Goal: Task Accomplishment & Management: Complete application form

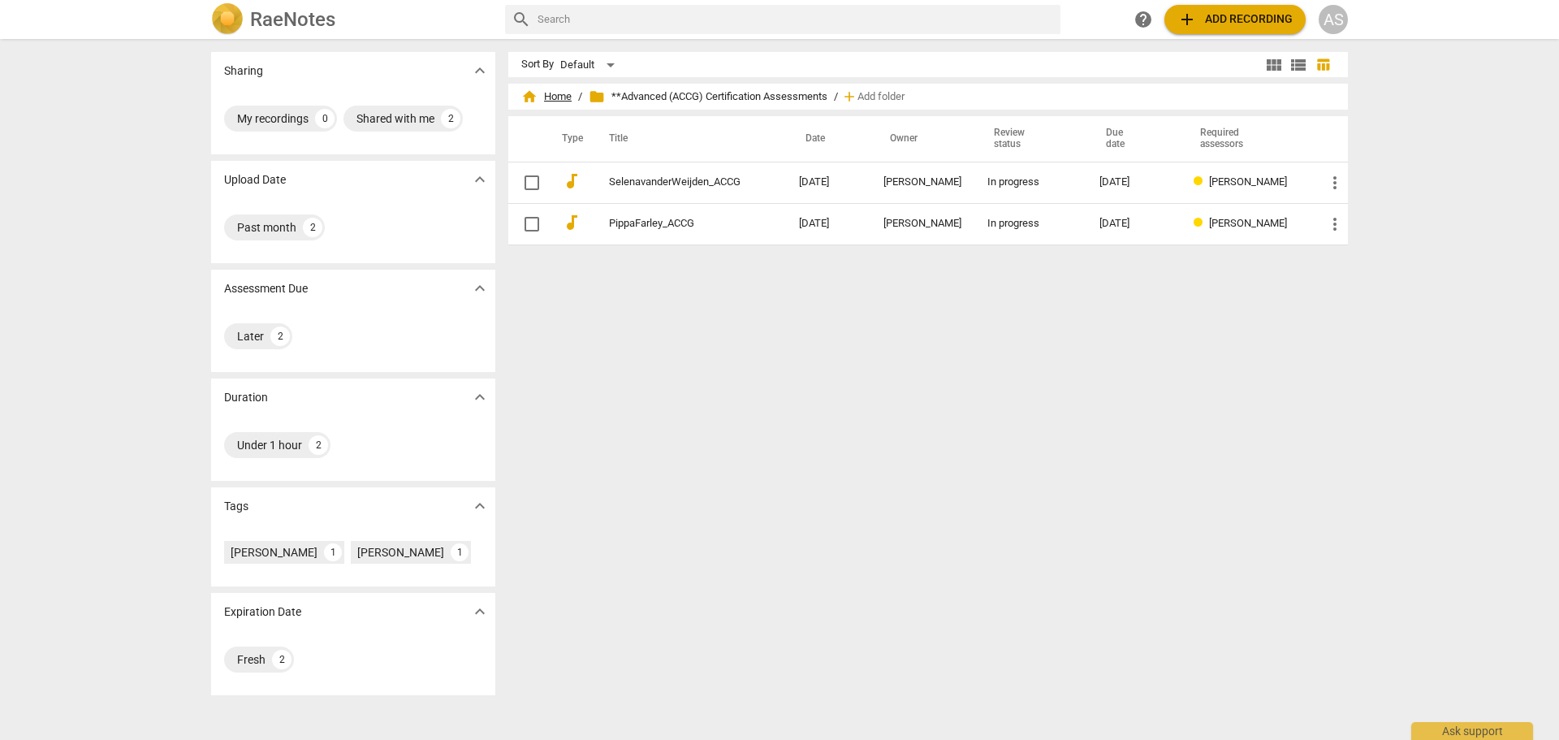
click at [552, 96] on span "home Home" at bounding box center [546, 96] width 50 height 16
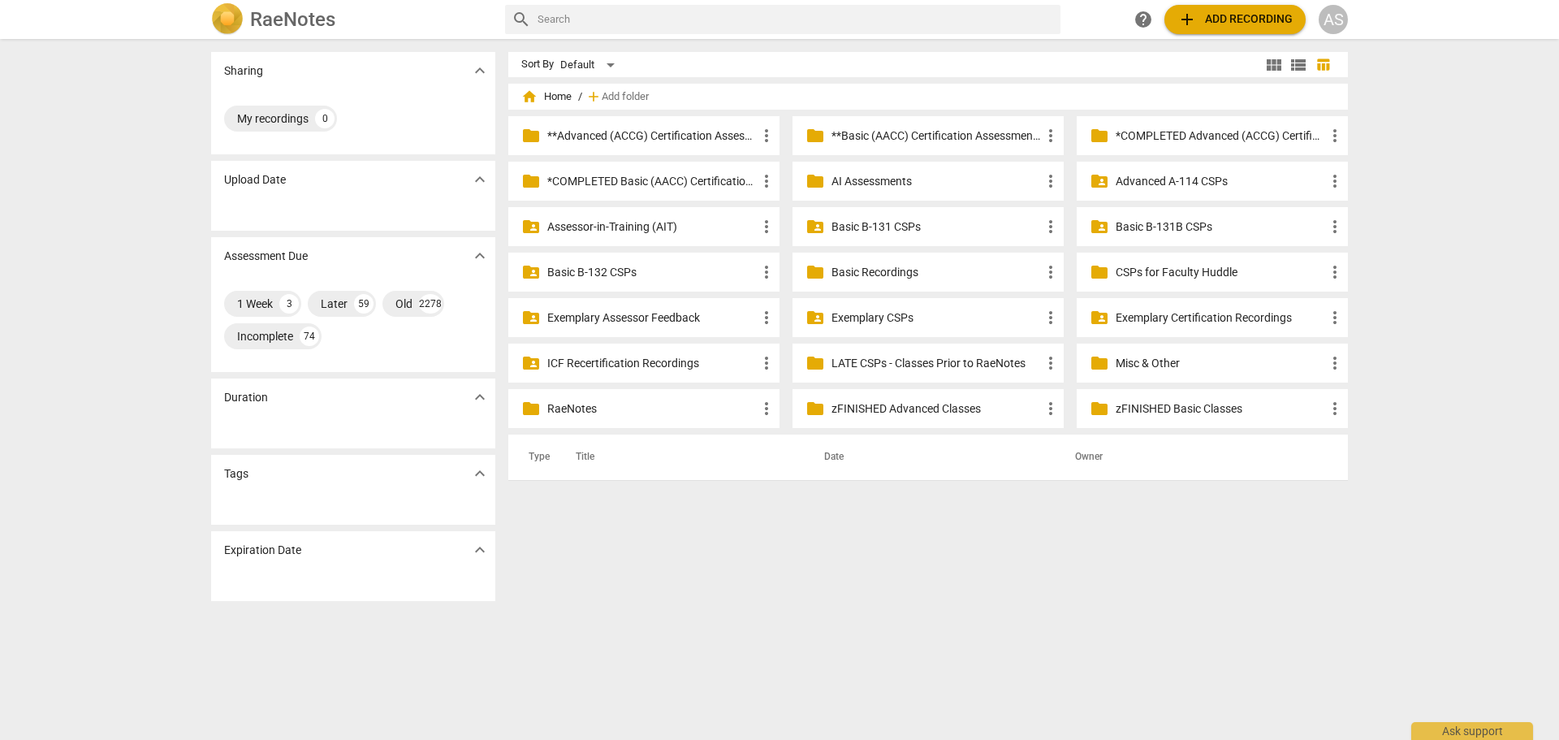
click at [1189, 227] on p "Basic B-131B CSPs" at bounding box center [1220, 226] width 209 height 17
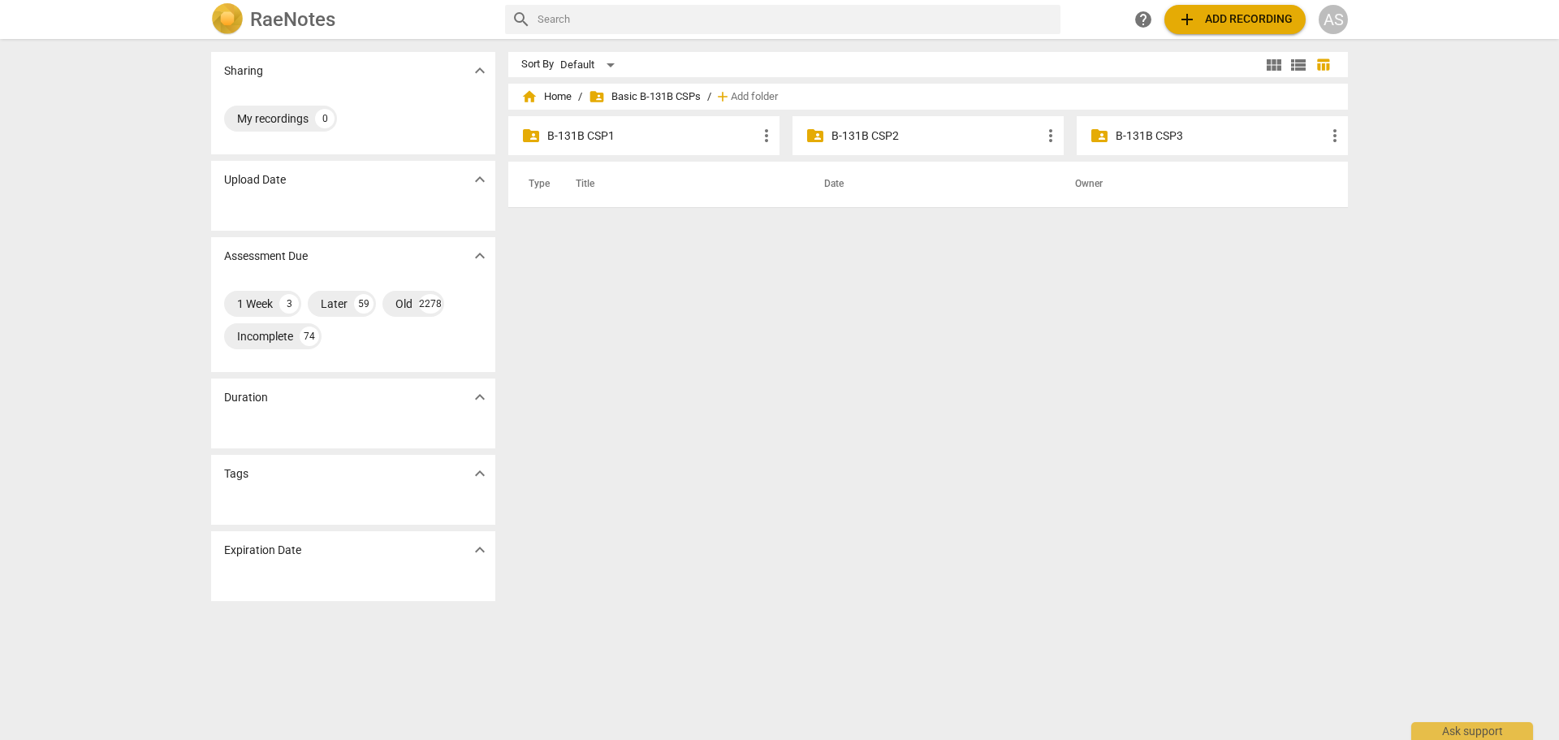
click at [1147, 125] on div "folder_shared B-131B CSP3 more_vert" at bounding box center [1212, 135] width 271 height 39
click at [1155, 136] on p "B-131B CSP3" at bounding box center [1220, 135] width 209 height 17
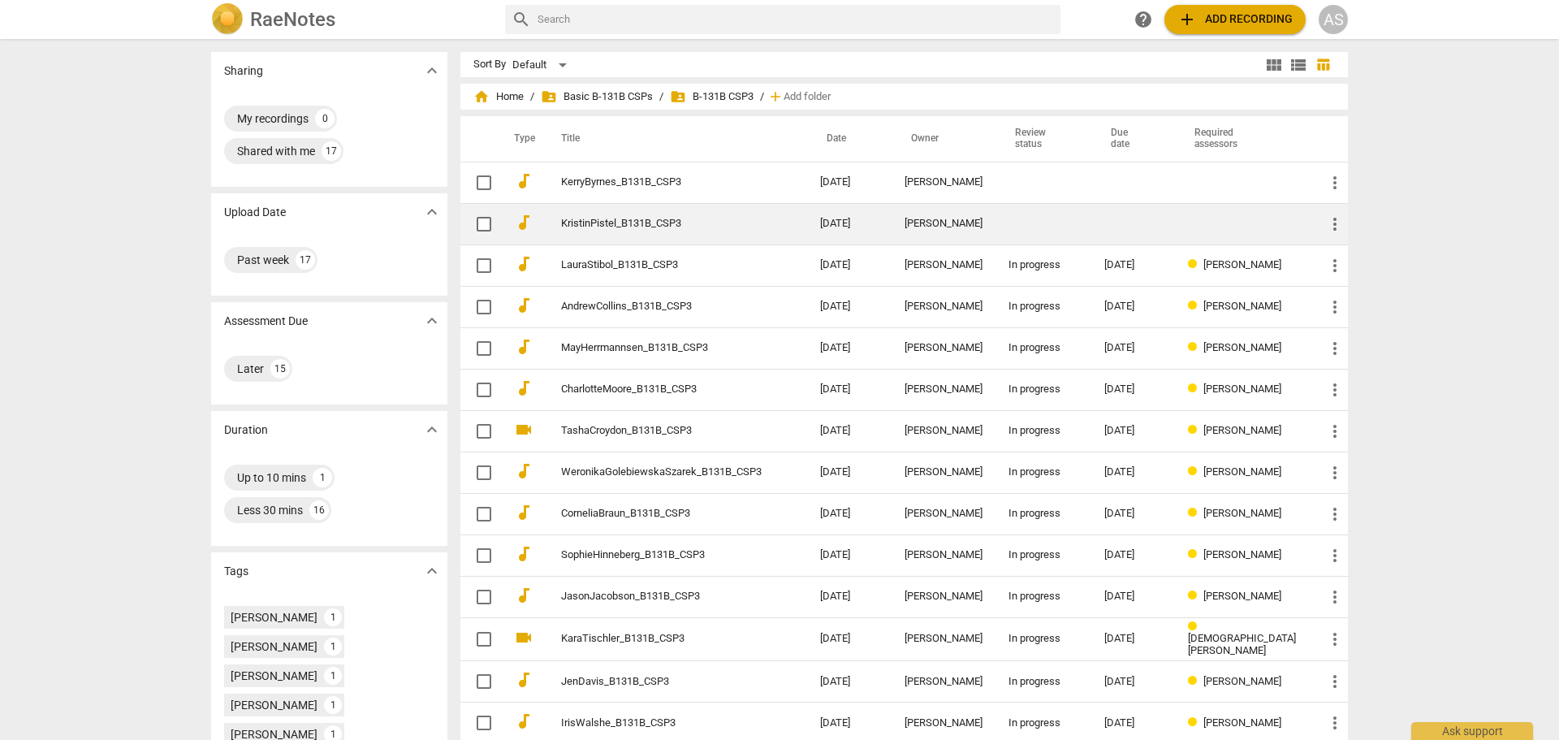
click at [1129, 237] on td at bounding box center [1133, 223] width 84 height 41
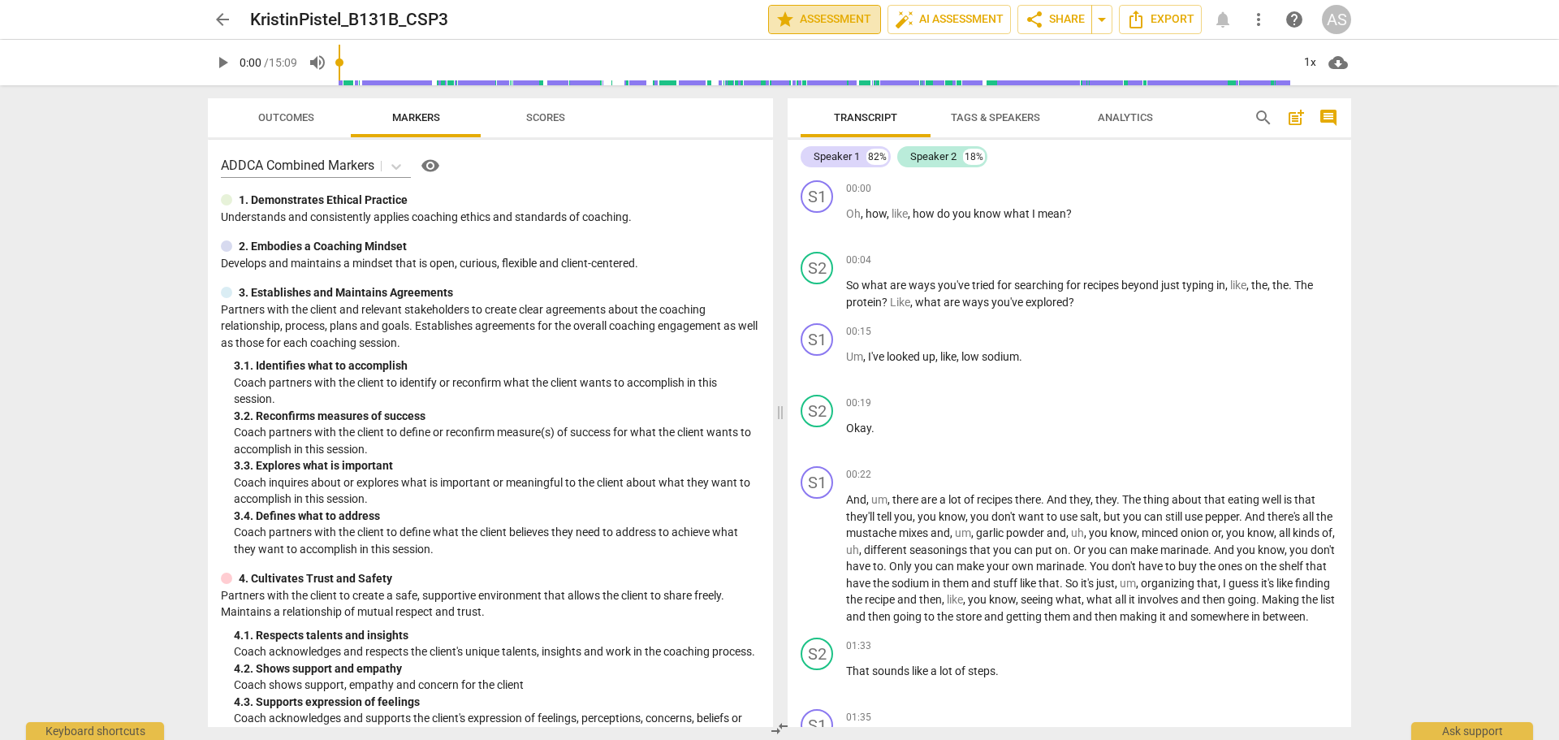
click at [819, 19] on span "star Assessment" at bounding box center [824, 19] width 98 height 19
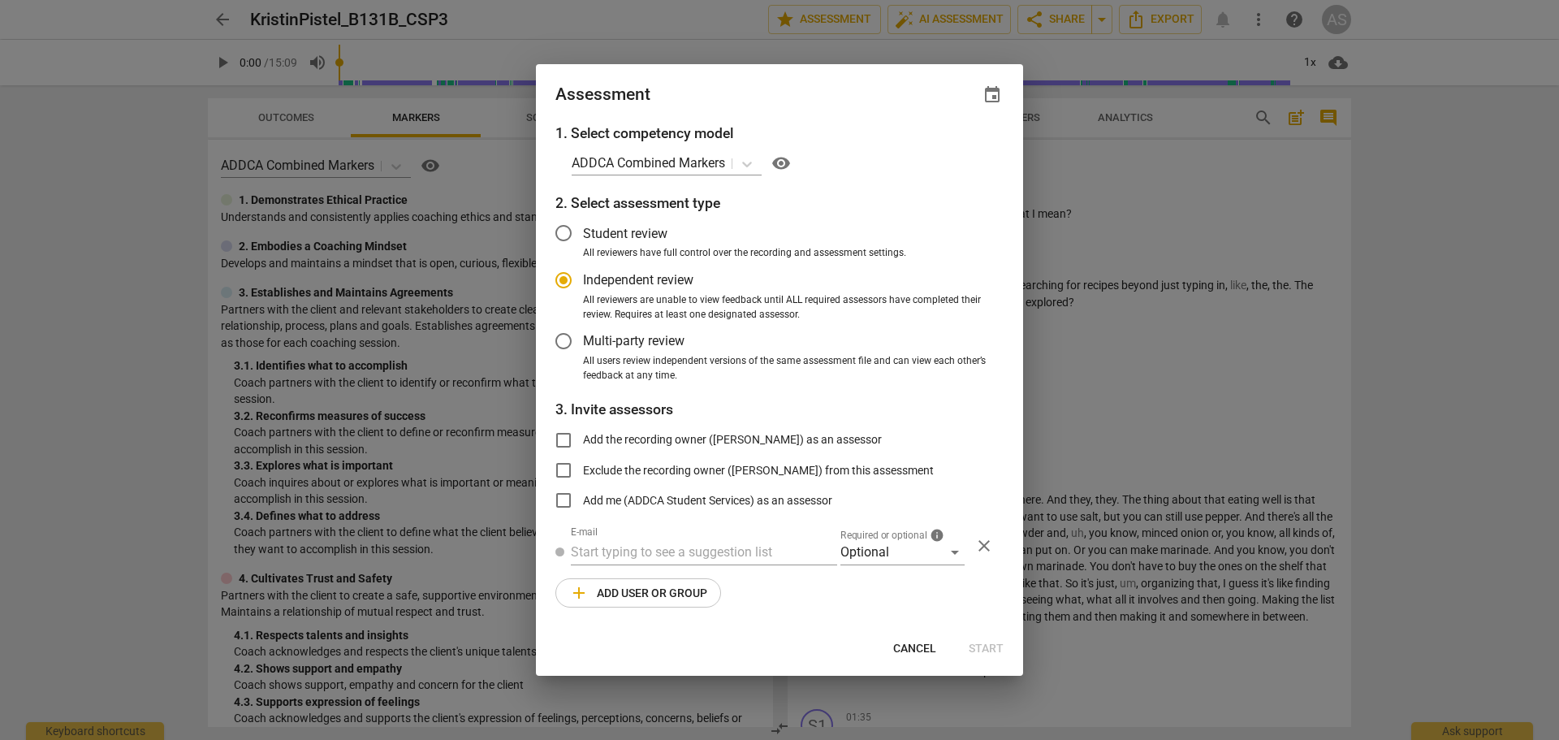
click at [992, 81] on div "Assessment event" at bounding box center [779, 93] width 487 height 58
click at [993, 86] on span "event" at bounding box center [991, 94] width 19 height 19
radio input "false"
click at [950, 145] on input "date" at bounding box center [895, 151] width 114 height 24
type input "[DATE]"
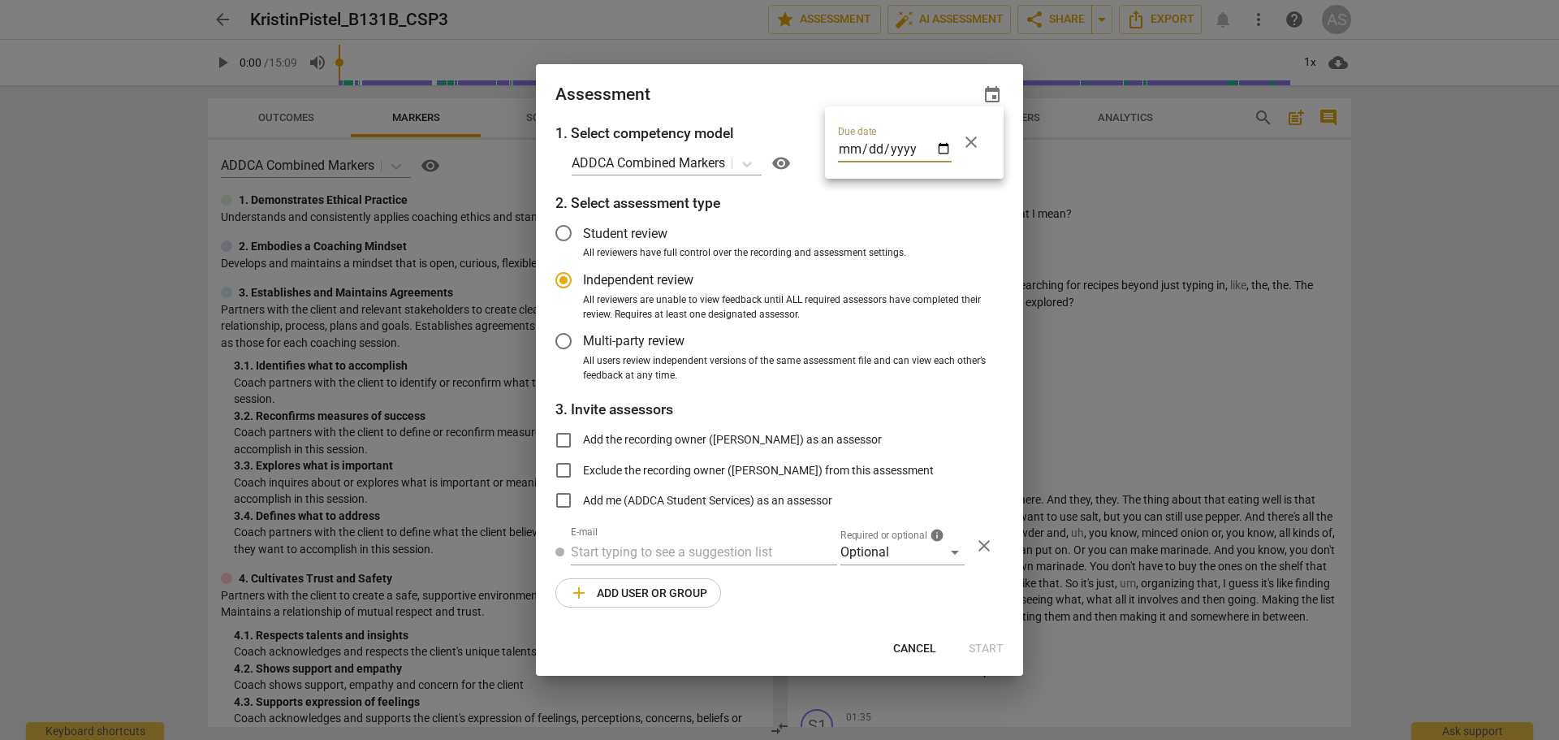
click at [736, 101] on div at bounding box center [779, 370] width 1559 height 740
click at [891, 547] on div "Optional" at bounding box center [902, 552] width 124 height 26
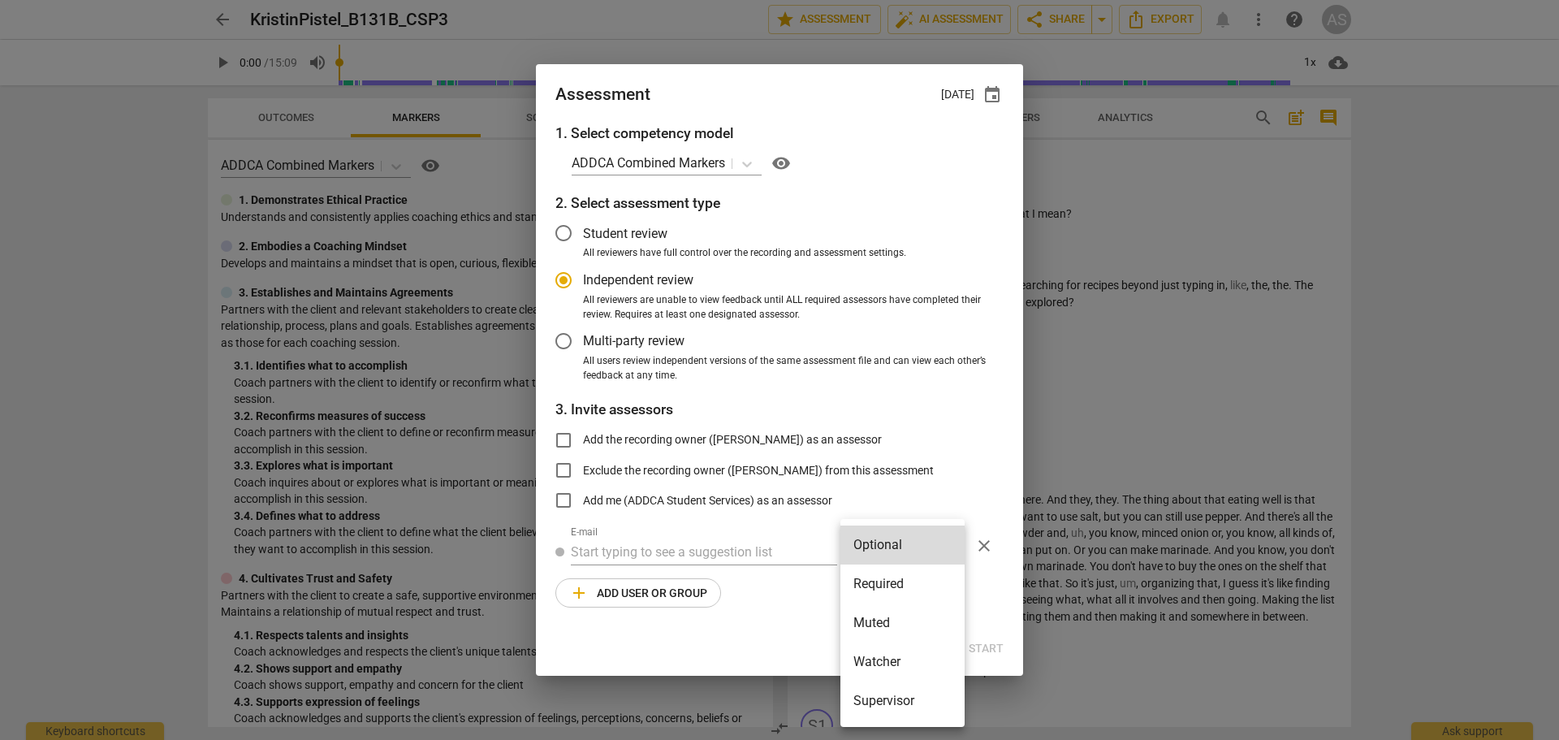
click at [890, 580] on li "Required" at bounding box center [902, 583] width 124 height 39
radio input "false"
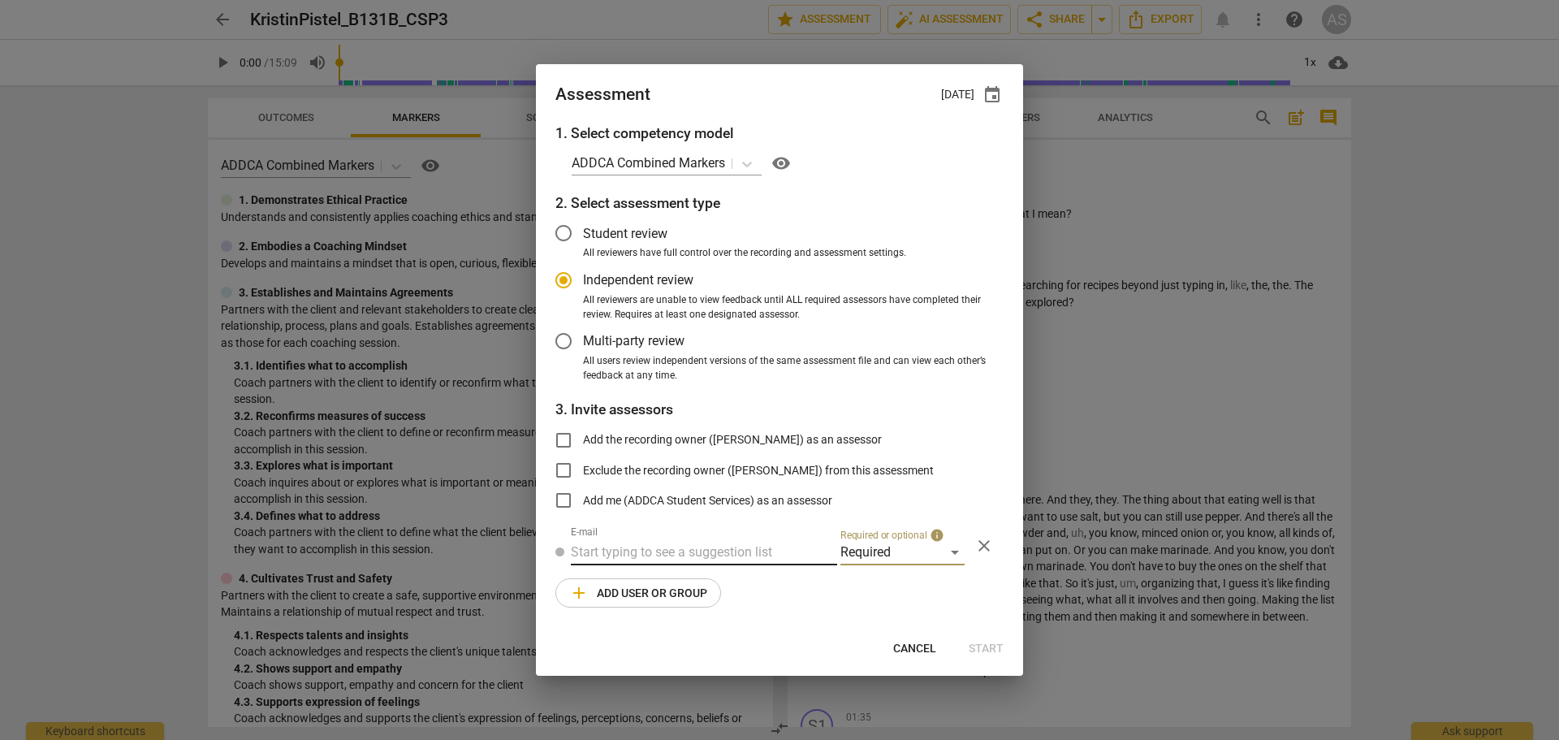
click at [676, 550] on input "text" at bounding box center [704, 552] width 266 height 26
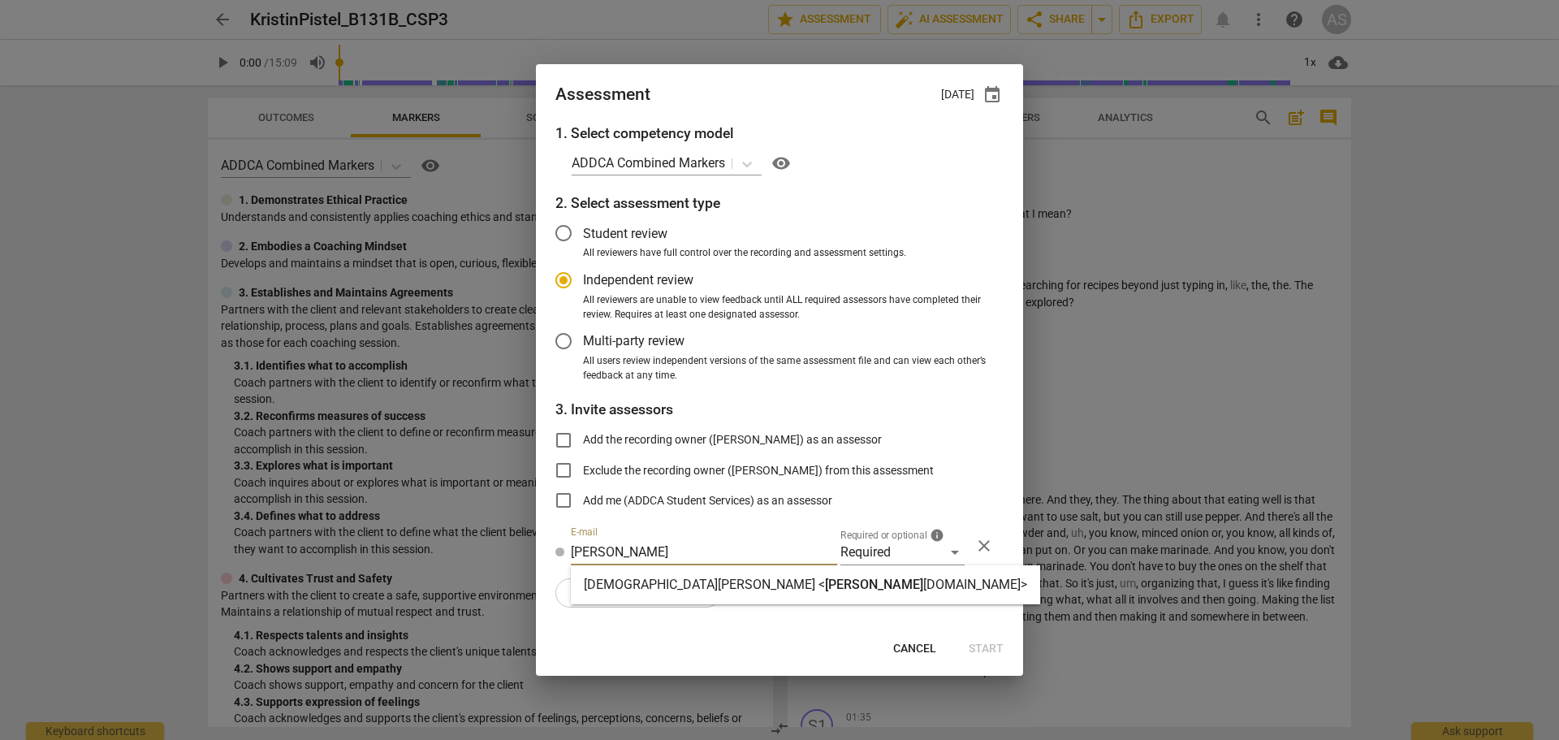
type input "[PERSON_NAME]"
click at [672, 585] on strong "[DEMOGRAPHIC_DATA][PERSON_NAME] <" at bounding box center [704, 583] width 241 height 15
radio input "false"
type input "[DEMOGRAPHIC_DATA][PERSON_NAME] <[PERSON_NAME][EMAIL_ADDRESS][DOMAIN_NAME]>"
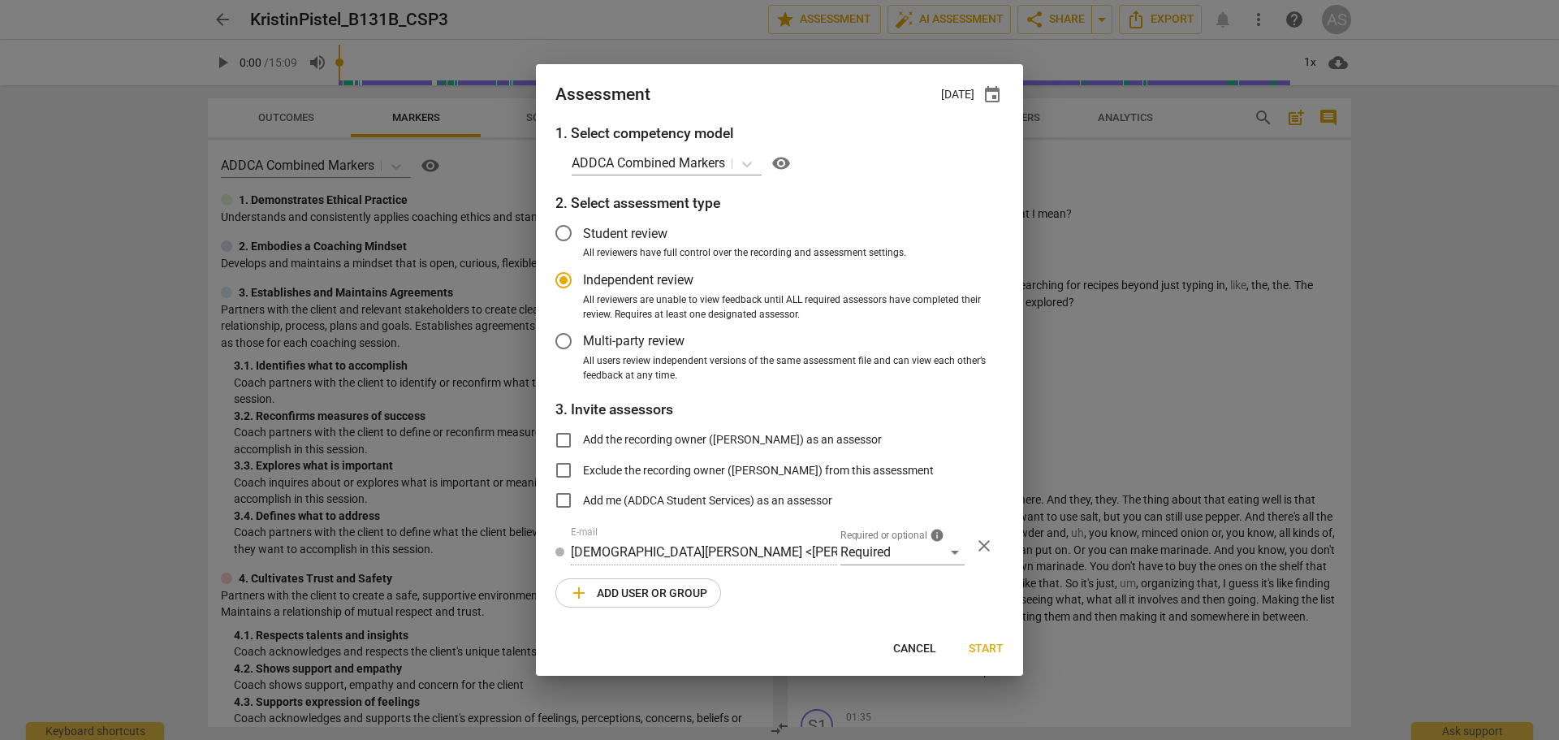
click at [670, 586] on span "add Add user or group" at bounding box center [638, 592] width 138 height 19
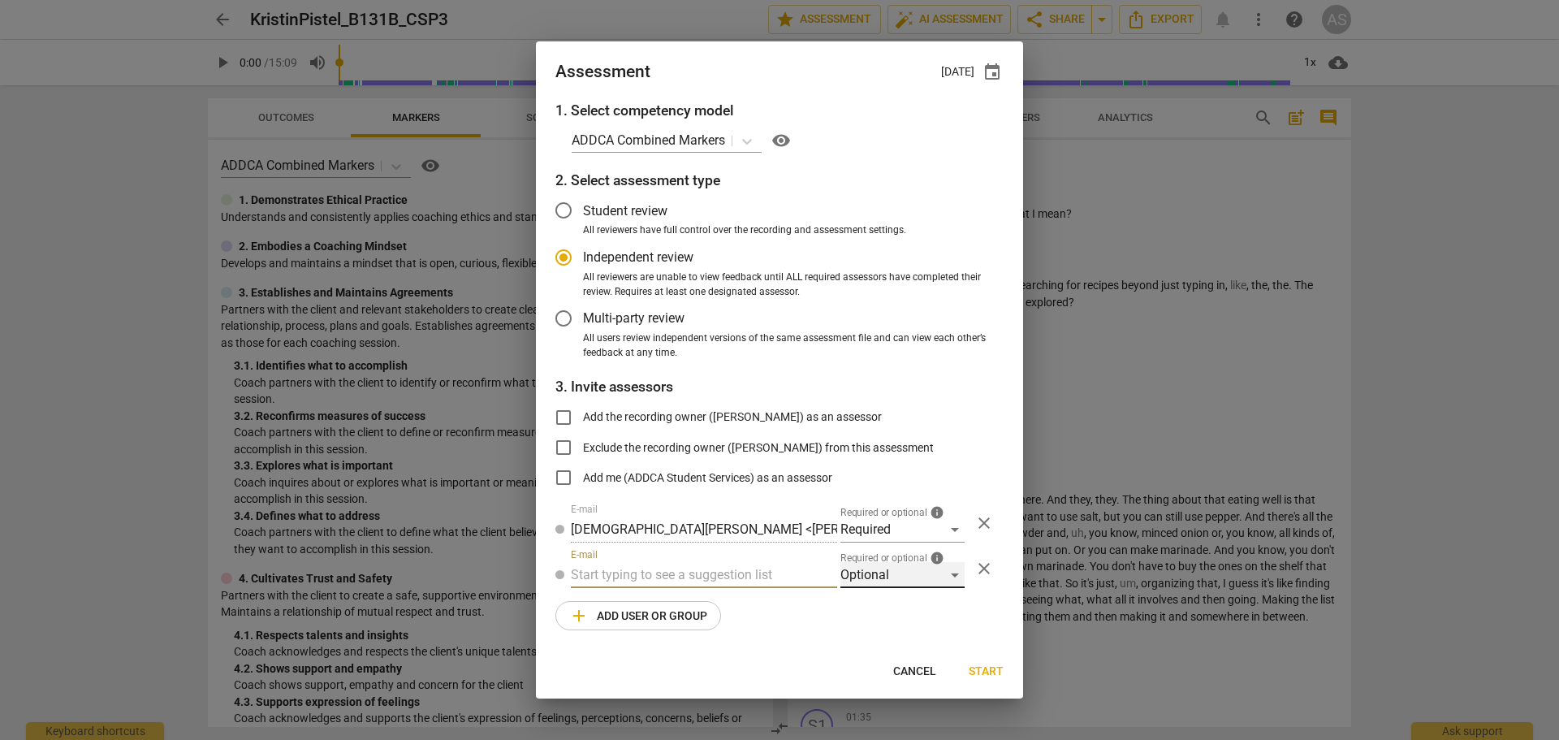
click at [879, 583] on div "Optional" at bounding box center [902, 575] width 124 height 26
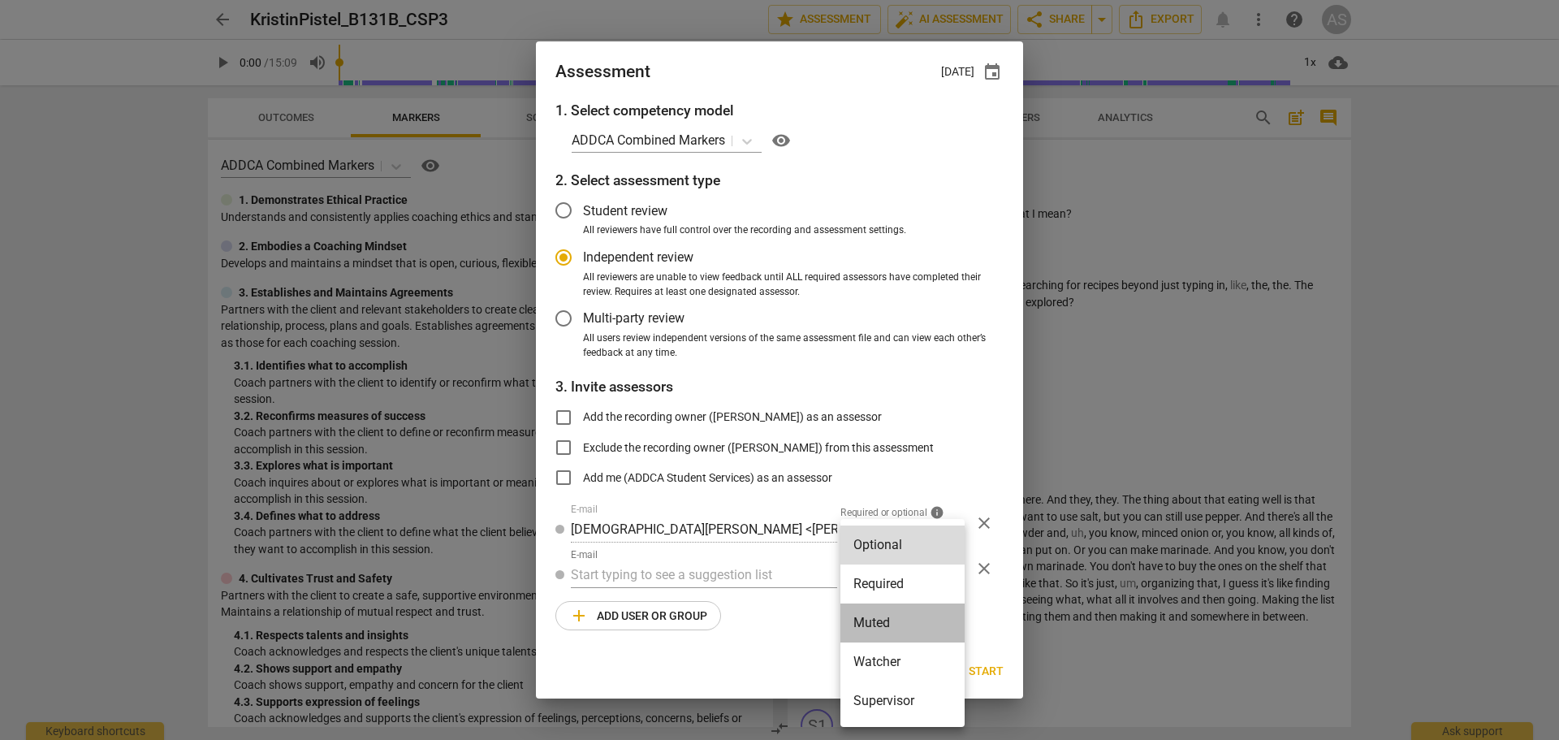
click at [887, 619] on li "Muted" at bounding box center [902, 622] width 124 height 39
radio input "false"
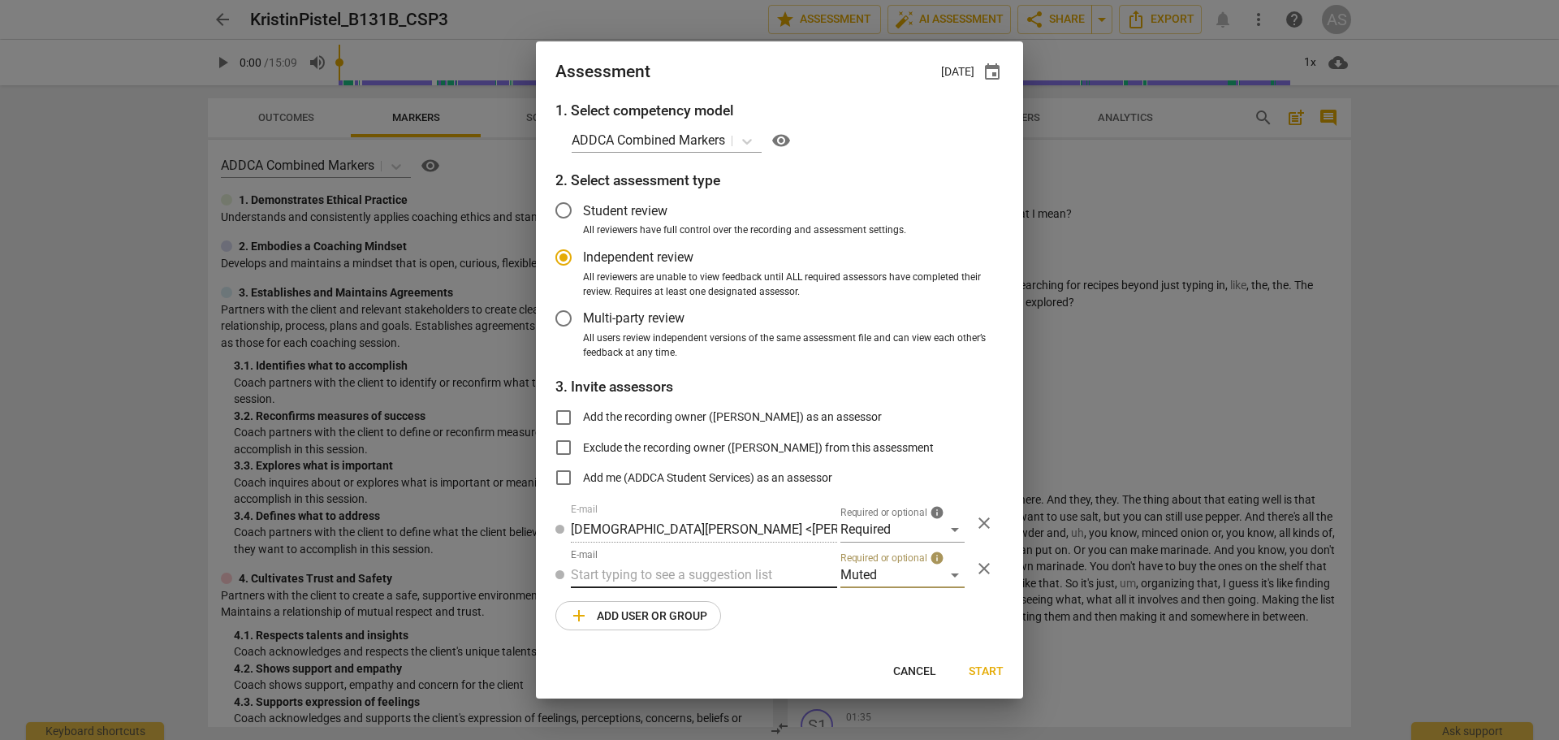
click at [742, 582] on input "text" at bounding box center [704, 575] width 266 height 26
type input "131B"
click at [722, 606] on div "Basic B- 131B CSPs" at bounding box center [704, 607] width 266 height 39
radio input "false"
type input "Basic B-131B CSPs"
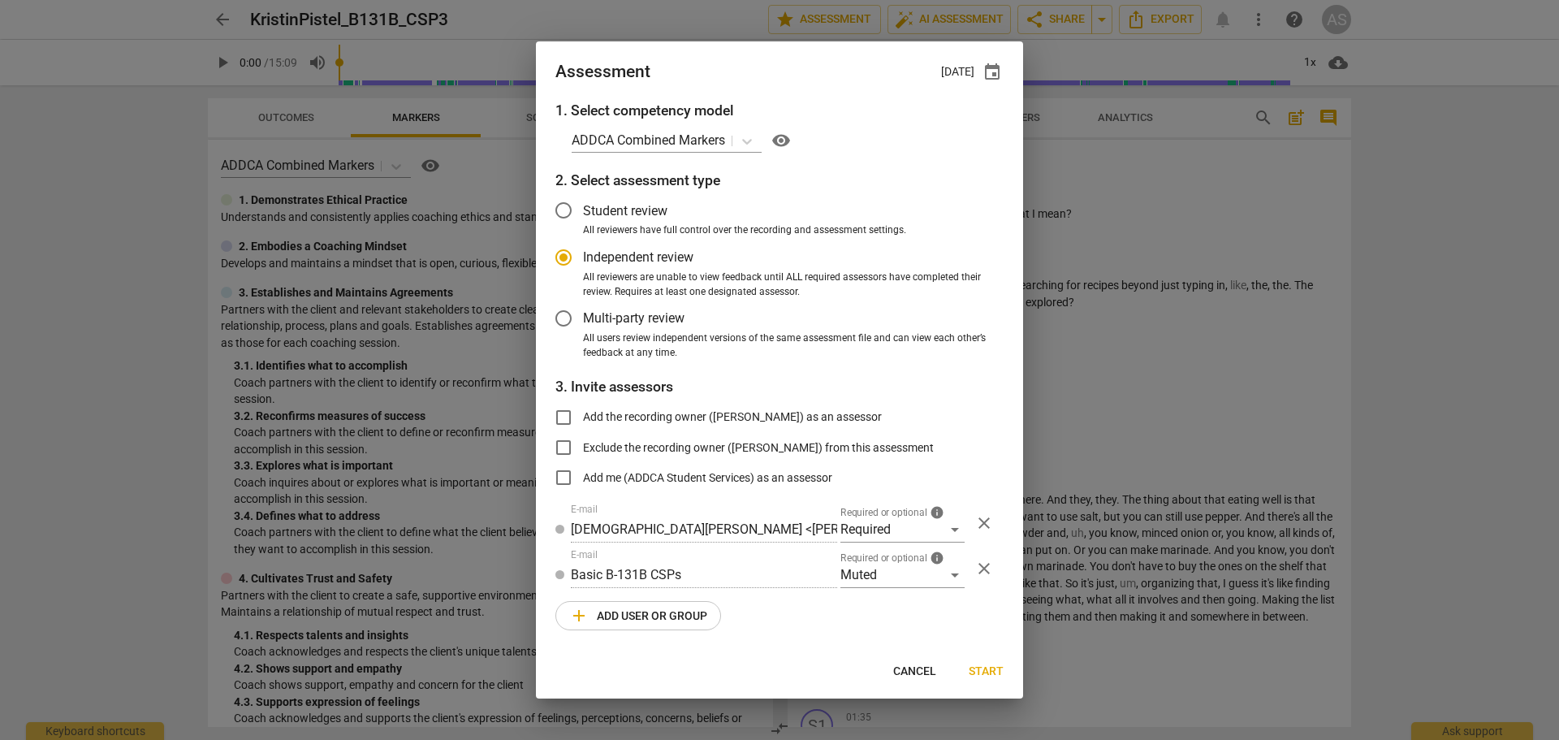
click at [980, 674] on span "Start" at bounding box center [986, 671] width 35 height 16
radio input "false"
type input "[PERSON_NAME] <[PERSON_NAME][EMAIL_ADDRESS][DOMAIN_NAME]>"
type input "[DEMOGRAPHIC_DATA][PERSON_NAME] <[PERSON_NAME][EMAIL_ADDRESS][DOMAIN_NAME]>"
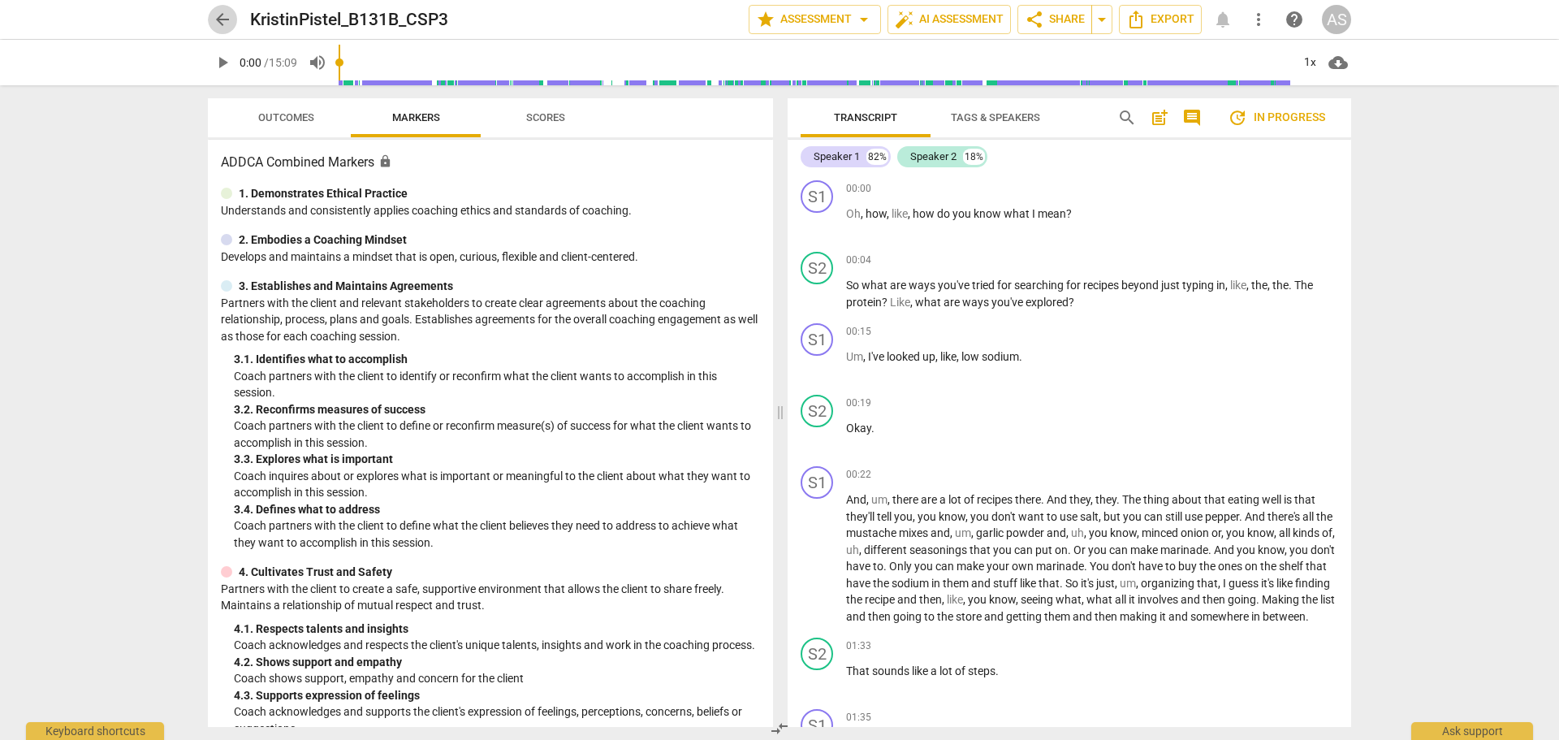
click at [222, 19] on span "arrow_back" at bounding box center [222, 19] width 19 height 19
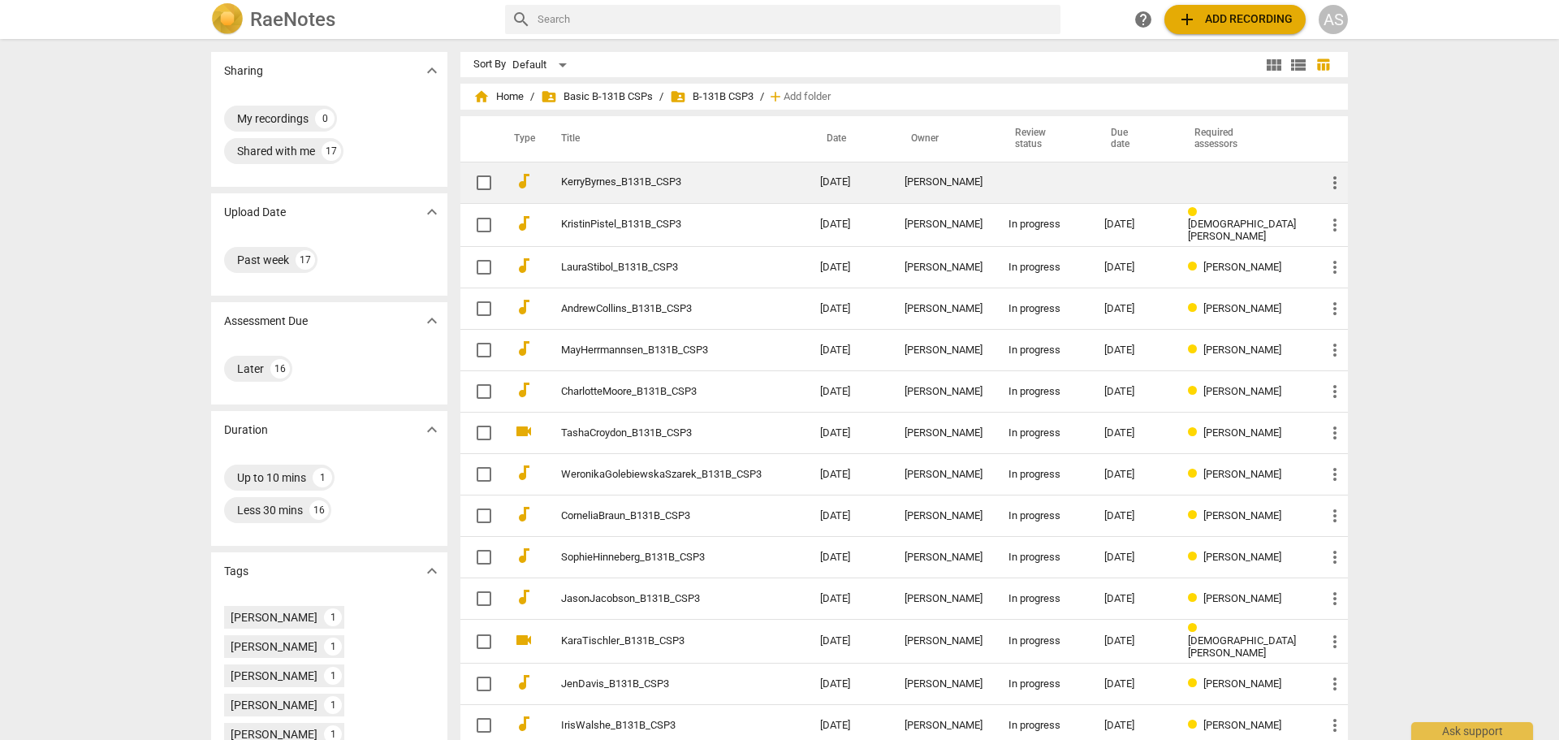
click at [718, 191] on td "KerryByrnes_B131B_CSP3" at bounding box center [674, 182] width 265 height 41
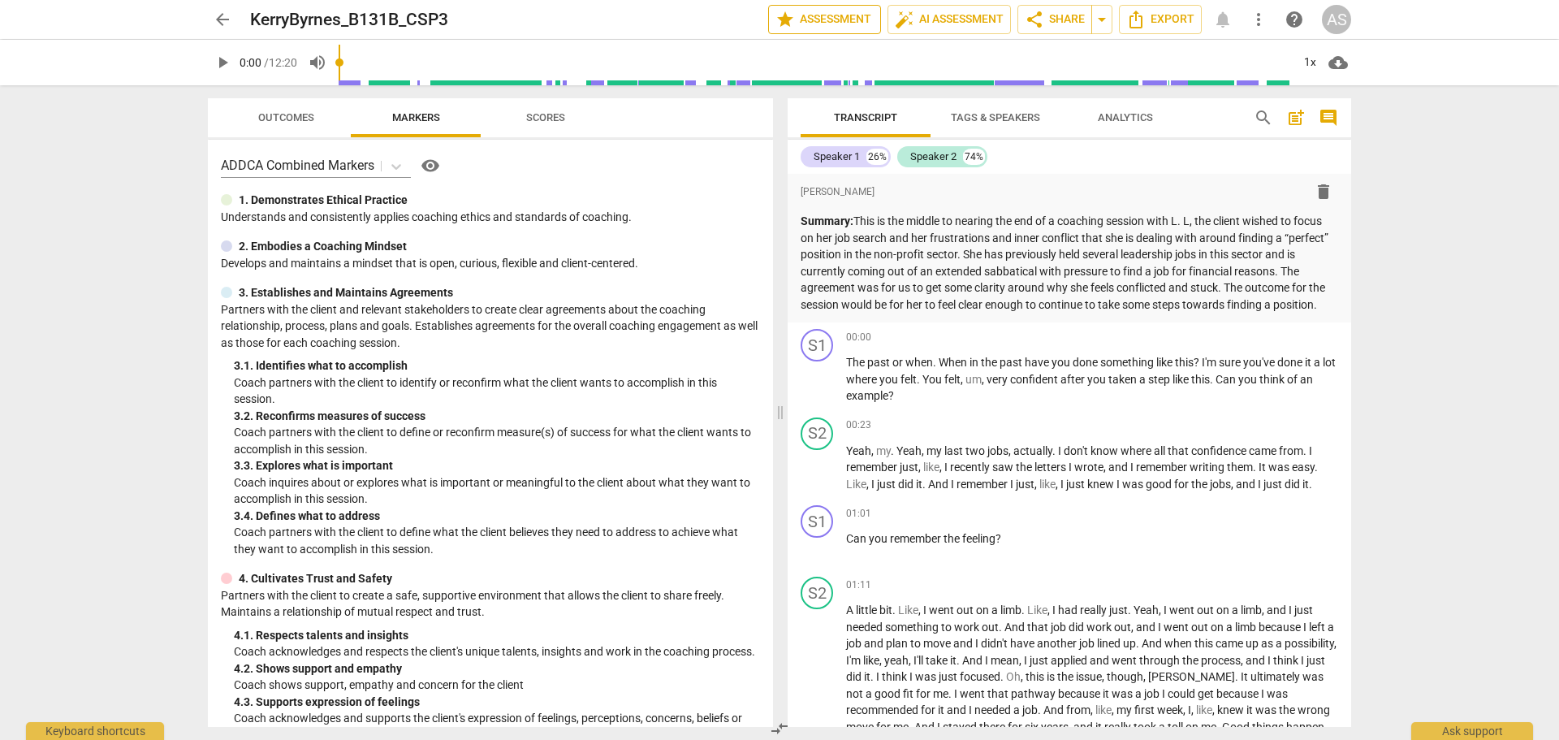
click at [810, 23] on span "star Assessment" at bounding box center [824, 19] width 98 height 19
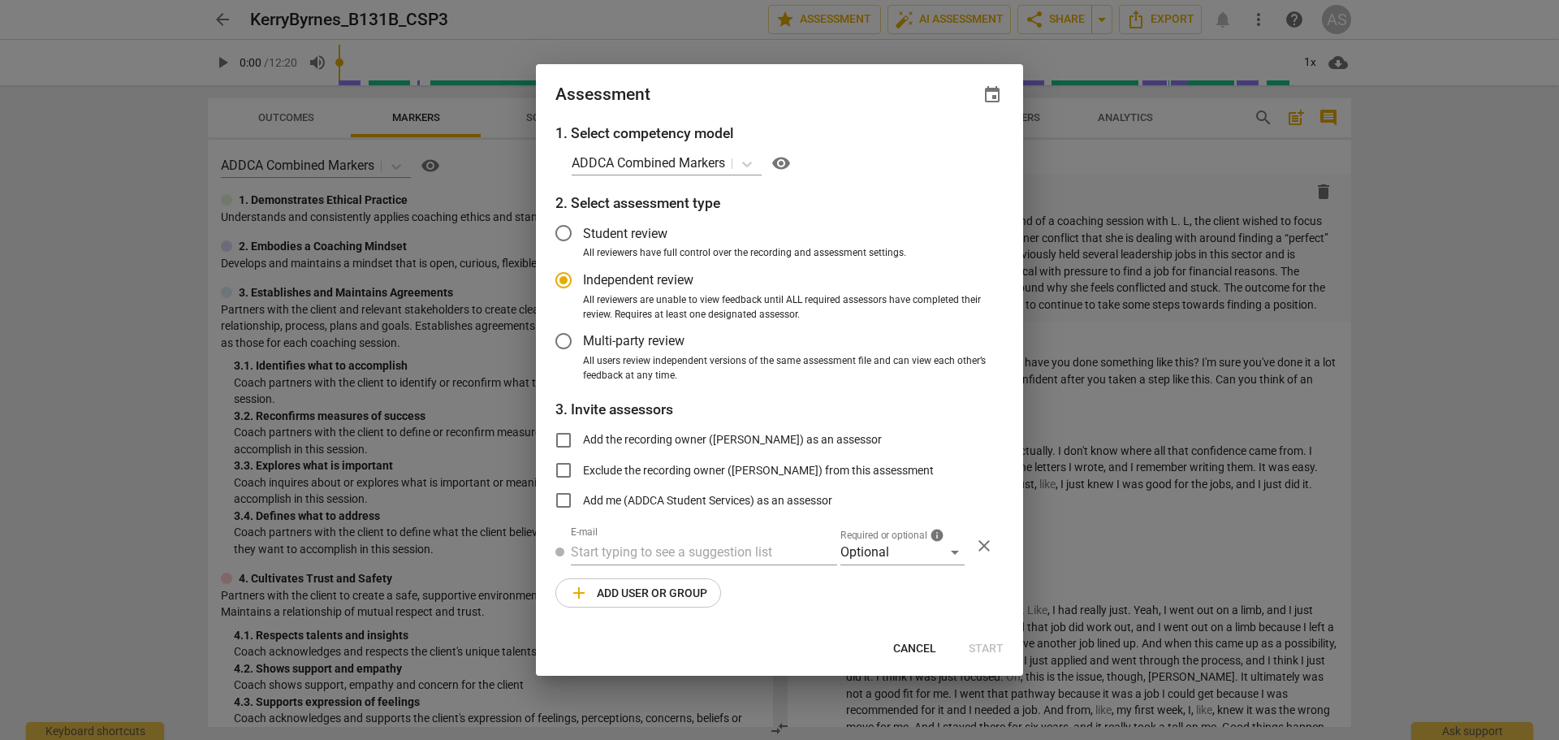
click at [986, 99] on span "event" at bounding box center [991, 94] width 19 height 19
radio input "false"
click at [944, 147] on input "date" at bounding box center [895, 151] width 114 height 24
type input "[DATE]"
click at [800, 96] on div at bounding box center [779, 370] width 1559 height 740
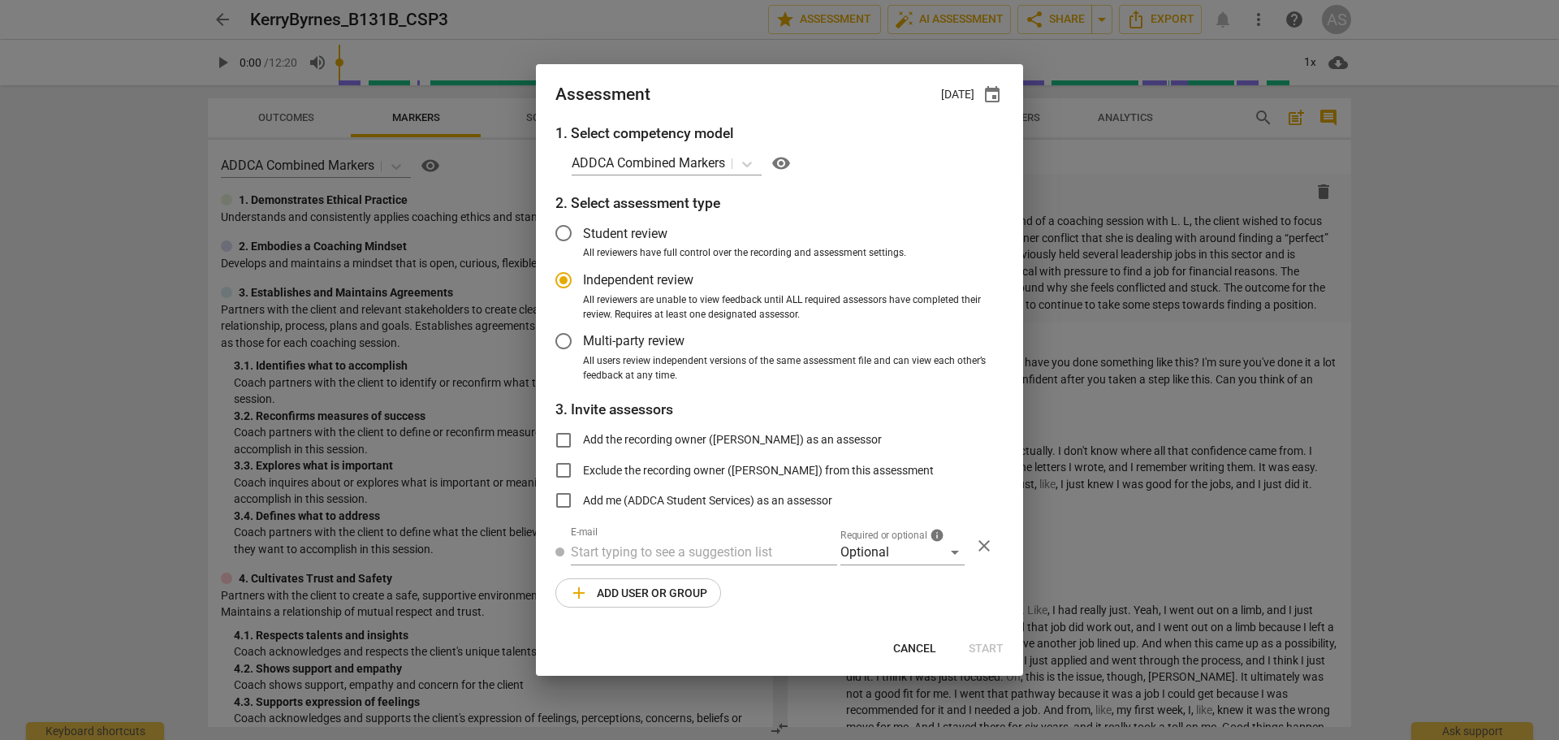
click at [904, 568] on div "1. Select competency model ADDCA Combined Markers visibility 2. Select assessme…" at bounding box center [779, 375] width 487 height 505
click at [909, 546] on div "Optional" at bounding box center [902, 552] width 124 height 26
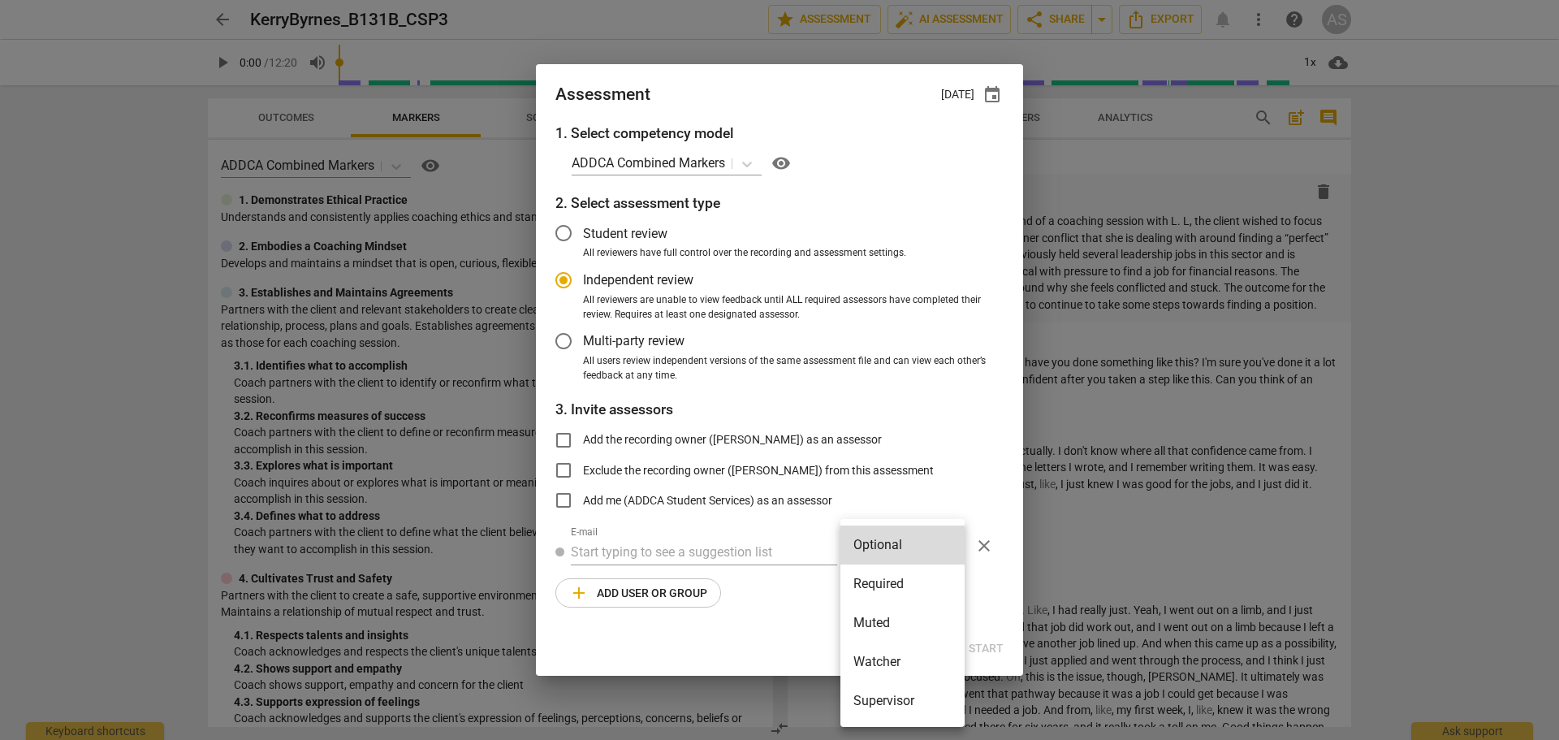
click at [909, 573] on li "Required" at bounding box center [902, 583] width 124 height 39
radio input "false"
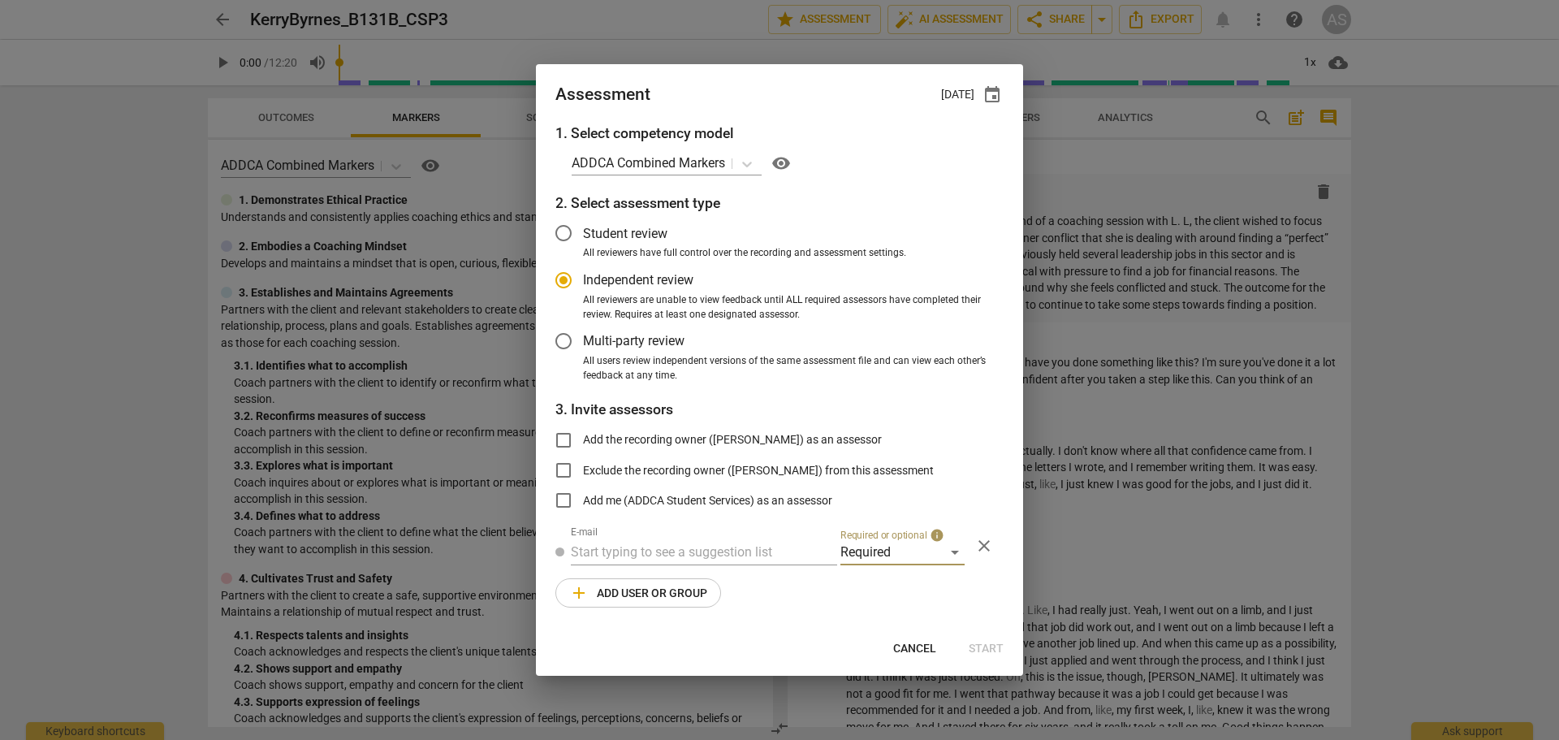
click at [697, 540] on input "text" at bounding box center [704, 552] width 266 height 26
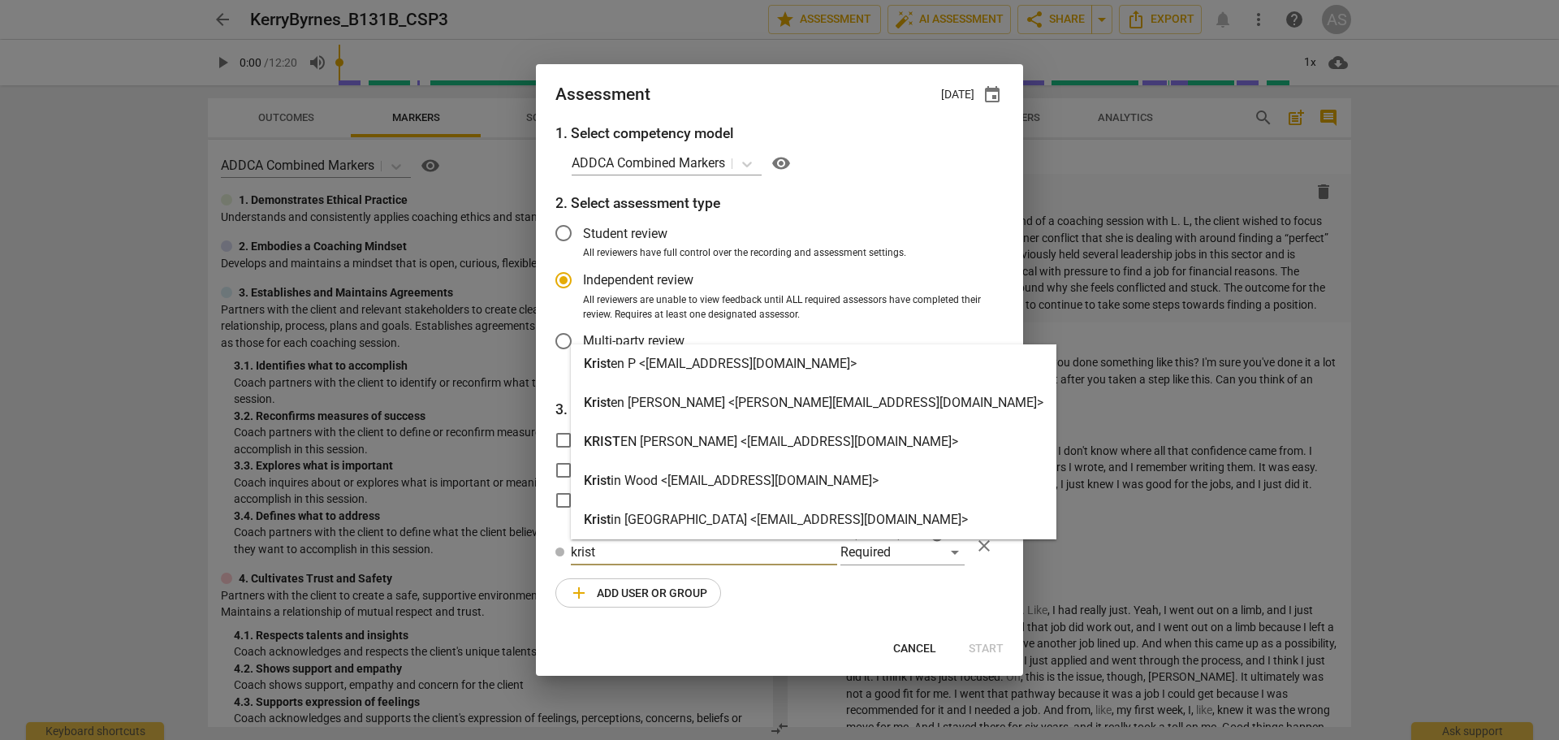
type input "krist"
click at [751, 403] on strong "en [PERSON_NAME] <[PERSON_NAME][EMAIL_ADDRESS][DOMAIN_NAME]>" at bounding box center [827, 402] width 433 height 15
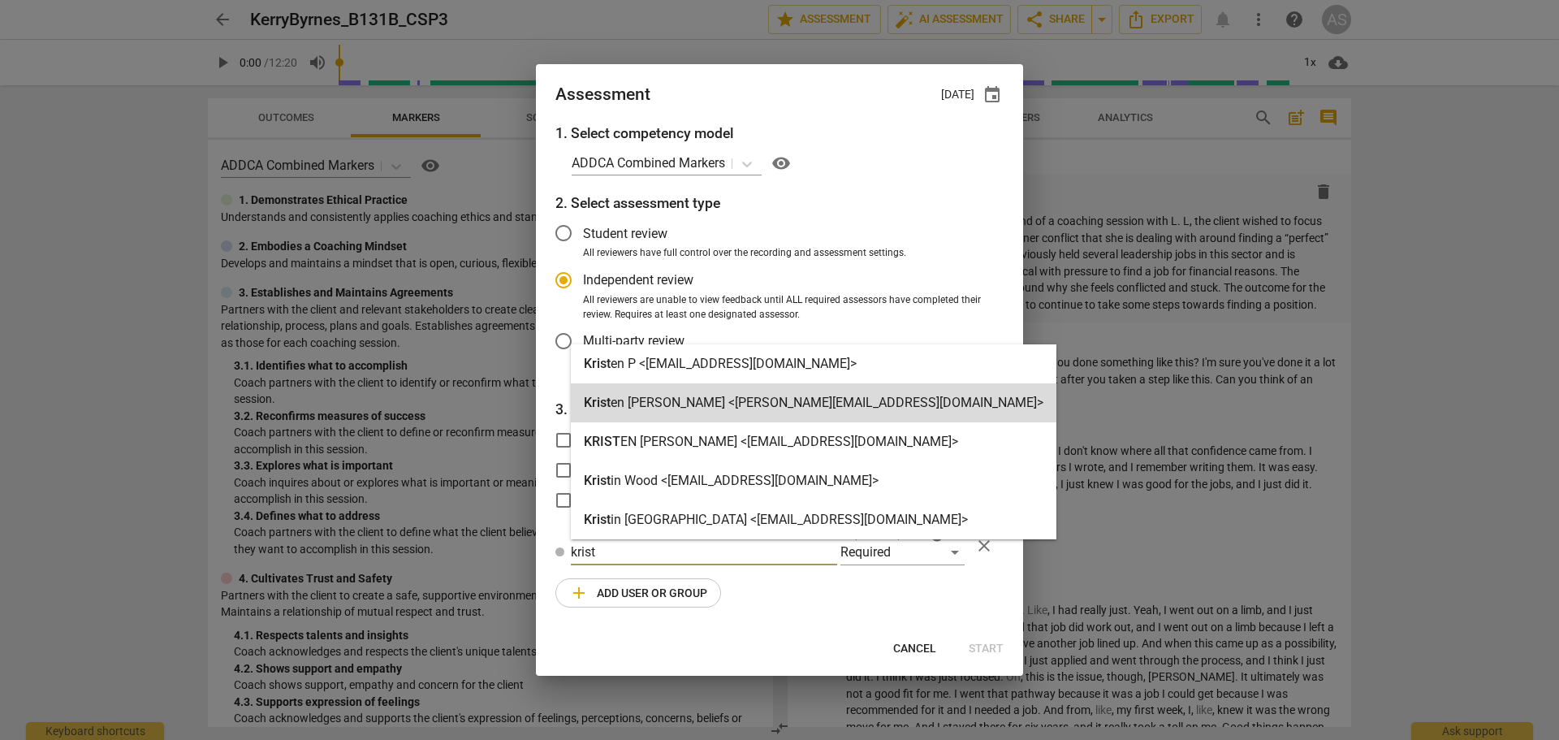
radio input "false"
type input "[DEMOGRAPHIC_DATA][PERSON_NAME] <[PERSON_NAME][EMAIL_ADDRESS][DOMAIN_NAME]>"
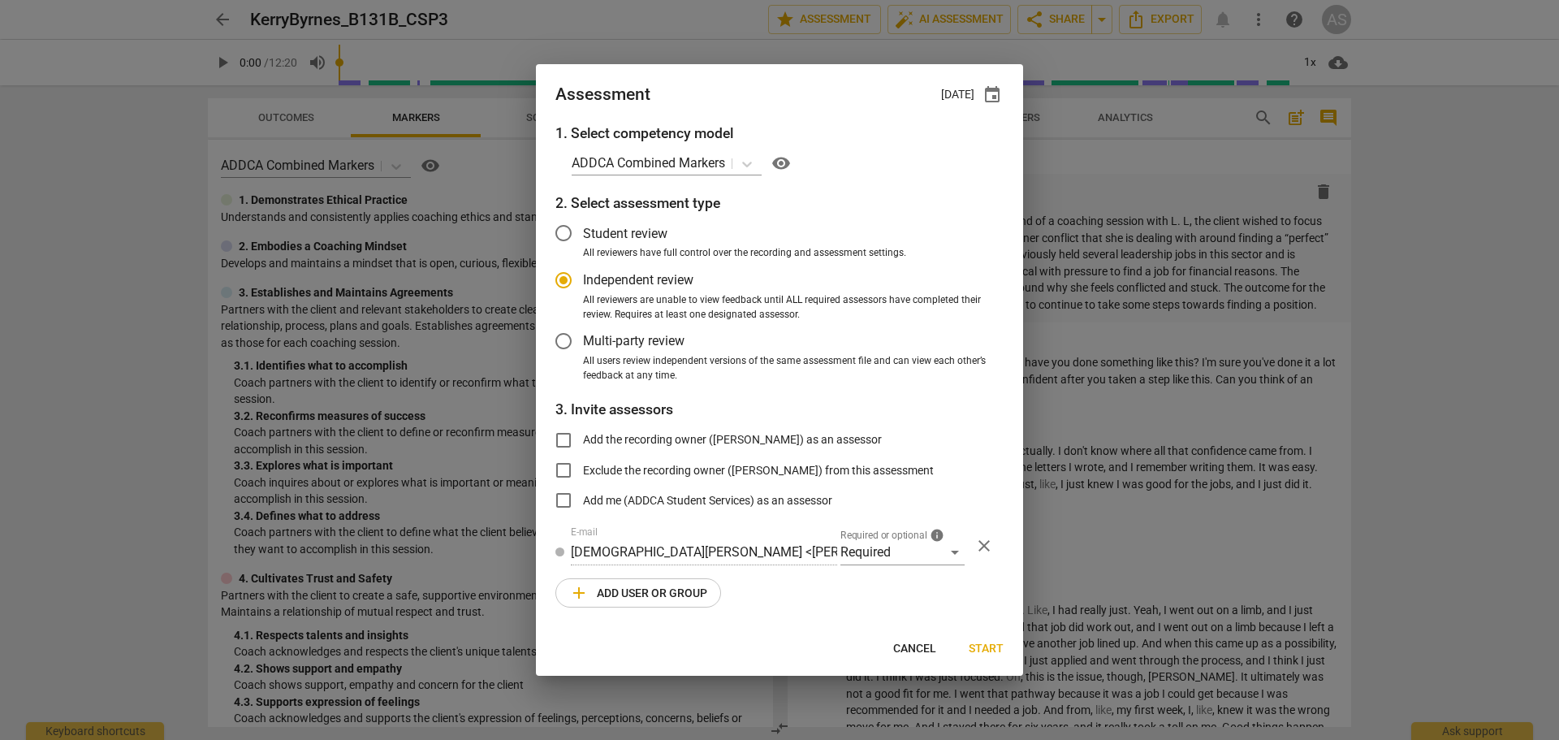
click at [677, 582] on button "add Add user or group" at bounding box center [638, 592] width 166 height 29
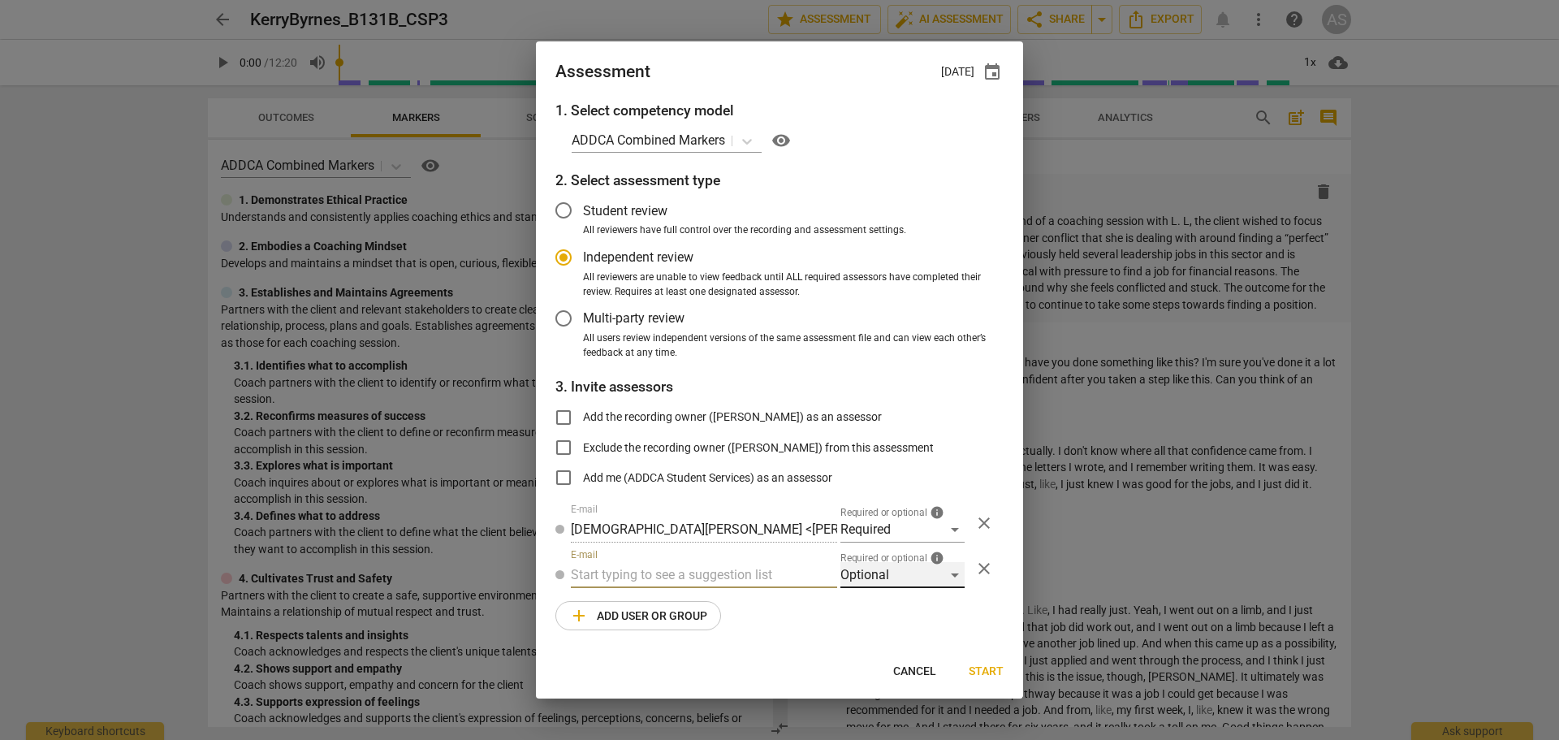
click at [855, 587] on div "Optional" at bounding box center [902, 575] width 124 height 26
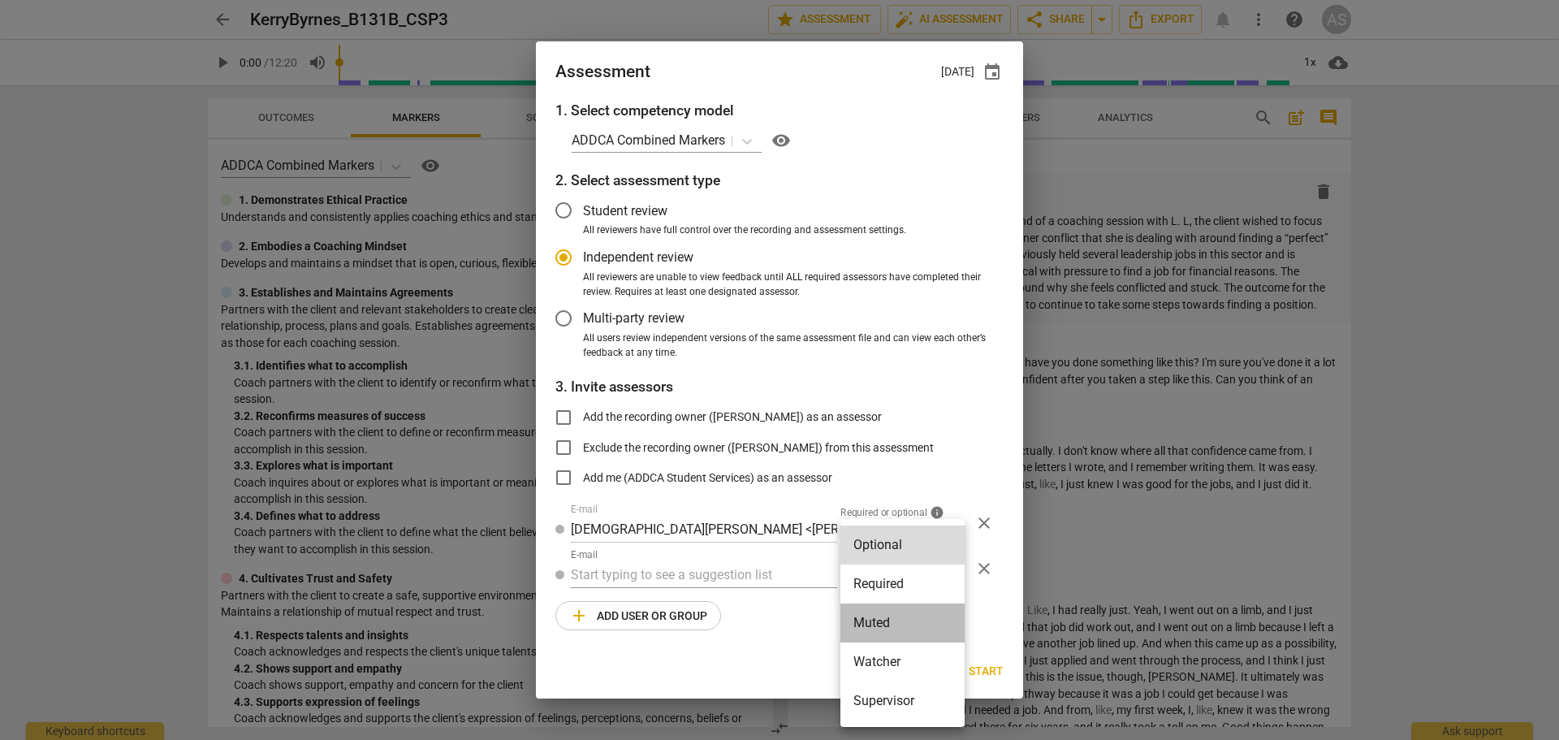
click at [874, 618] on li "Muted" at bounding box center [902, 622] width 124 height 39
radio input "false"
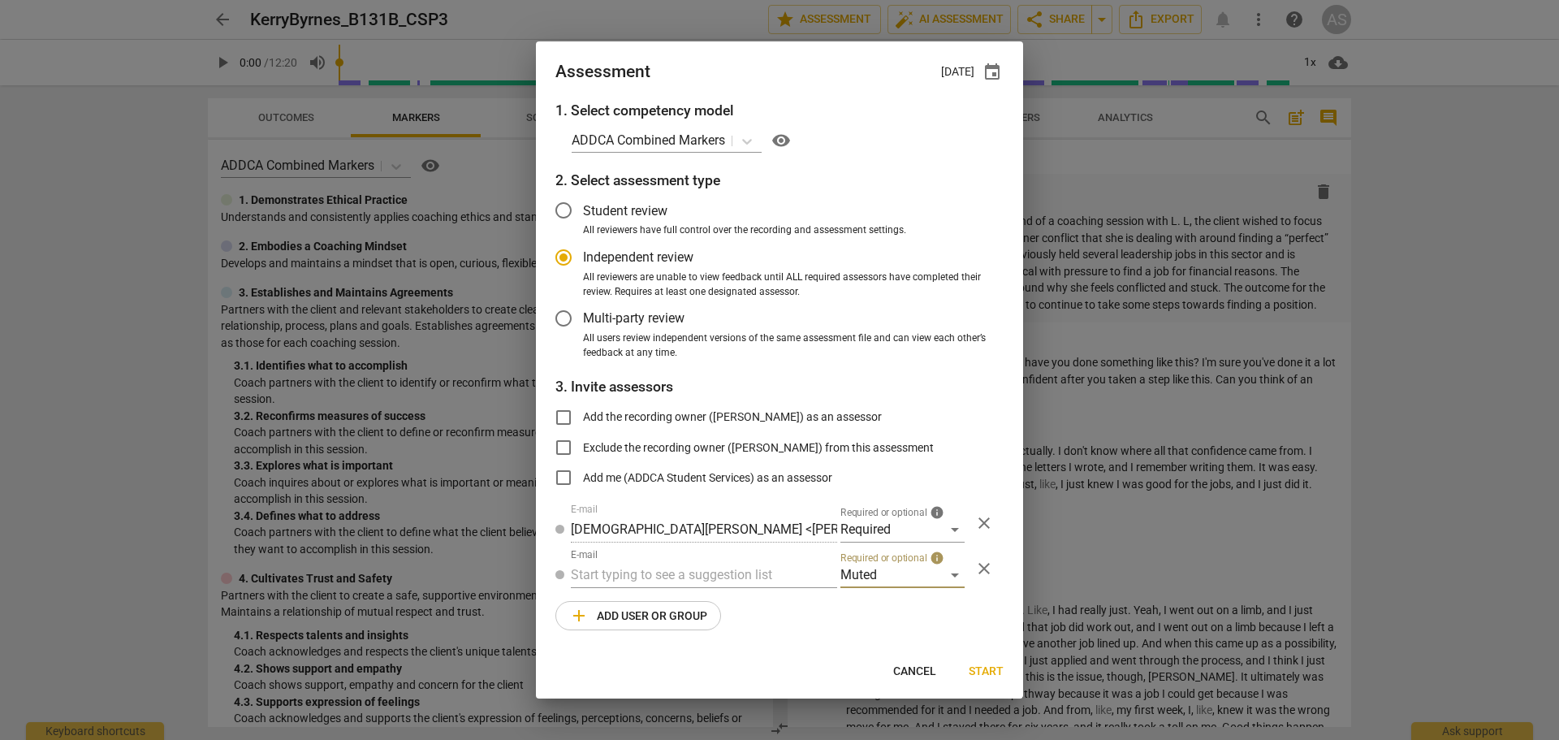
click at [740, 572] on input "text" at bounding box center [704, 575] width 266 height 26
type input "131b"
click at [726, 603] on div "Basic B- 131B CSPs" at bounding box center [704, 607] width 266 height 39
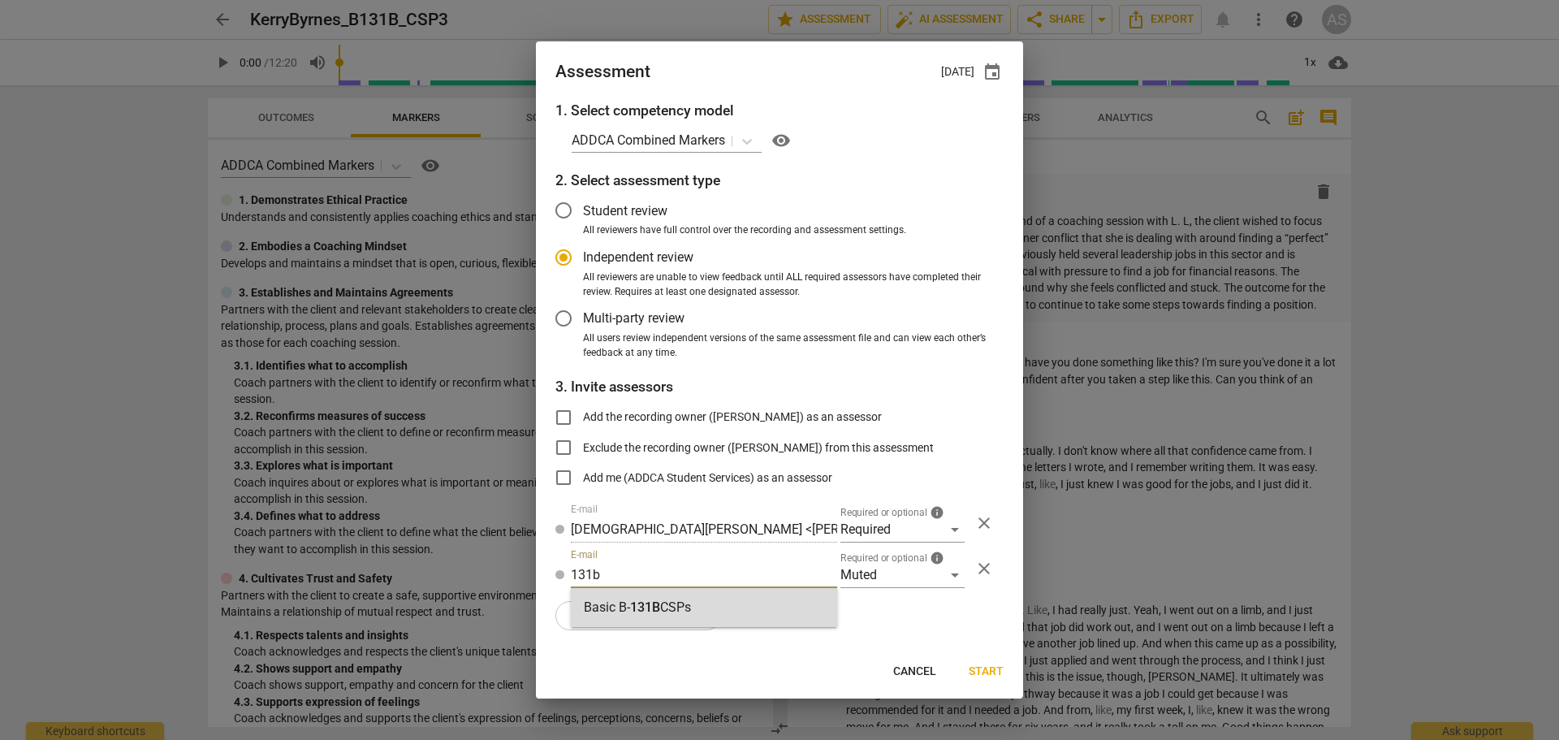
radio input "false"
type input "Basic B-131B CSPs"
click at [984, 677] on span "Start" at bounding box center [986, 671] width 35 height 16
radio input "false"
type input "[PERSON_NAME] <[PERSON_NAME][EMAIL_ADDRESS][DOMAIN_NAME]>"
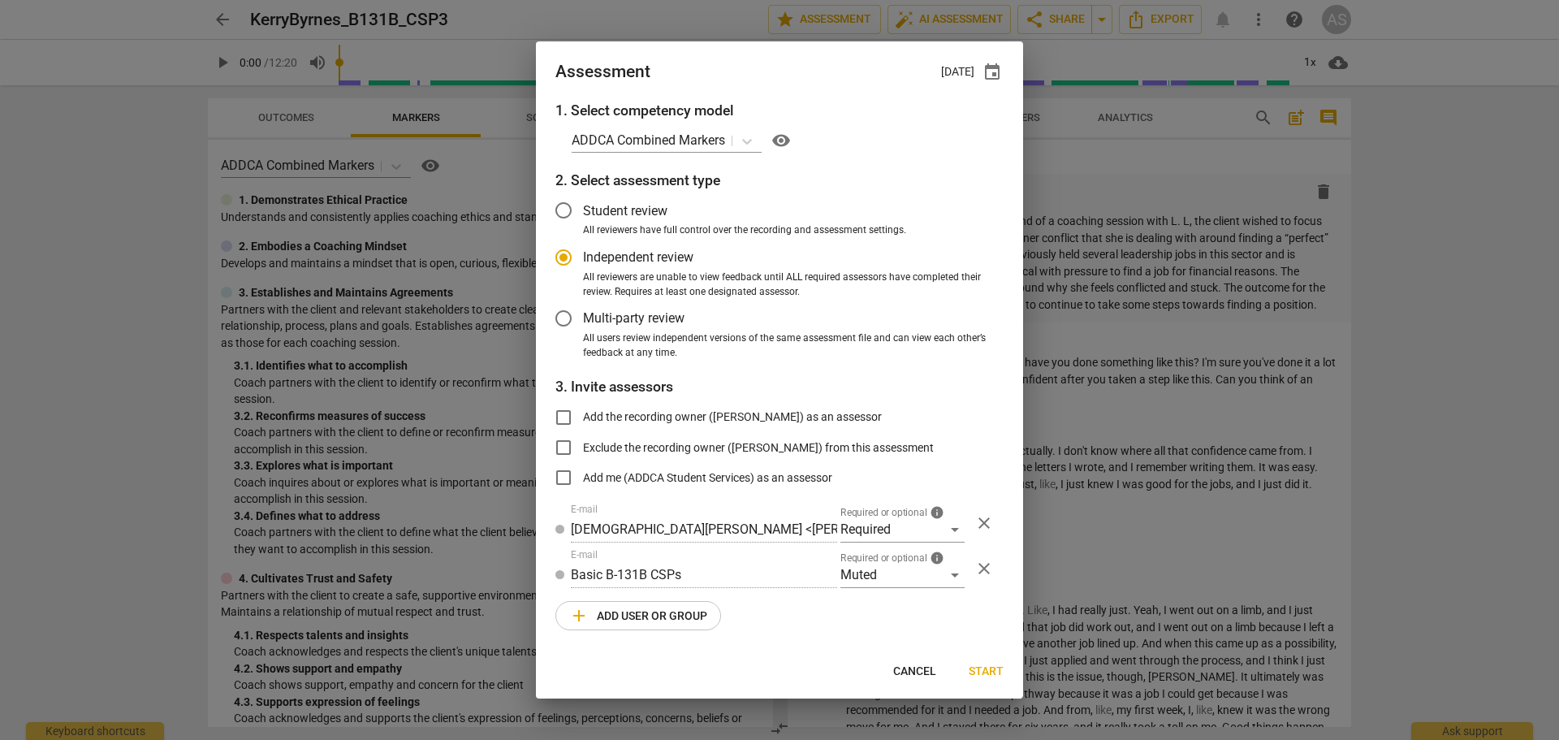
type input "[DEMOGRAPHIC_DATA][PERSON_NAME] <[PERSON_NAME][EMAIL_ADDRESS][DOMAIN_NAME]>"
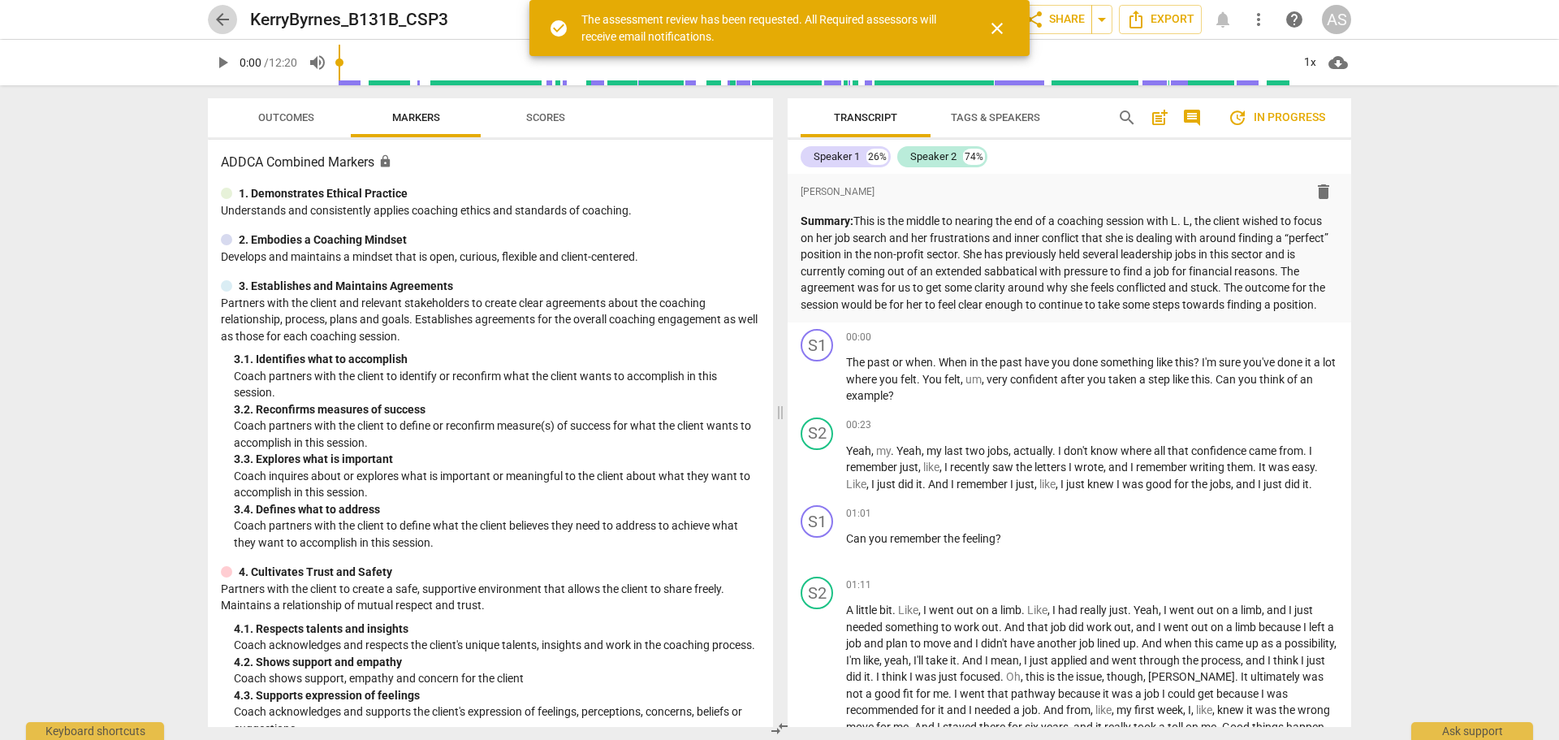
click at [227, 15] on span "arrow_back" at bounding box center [222, 19] width 19 height 19
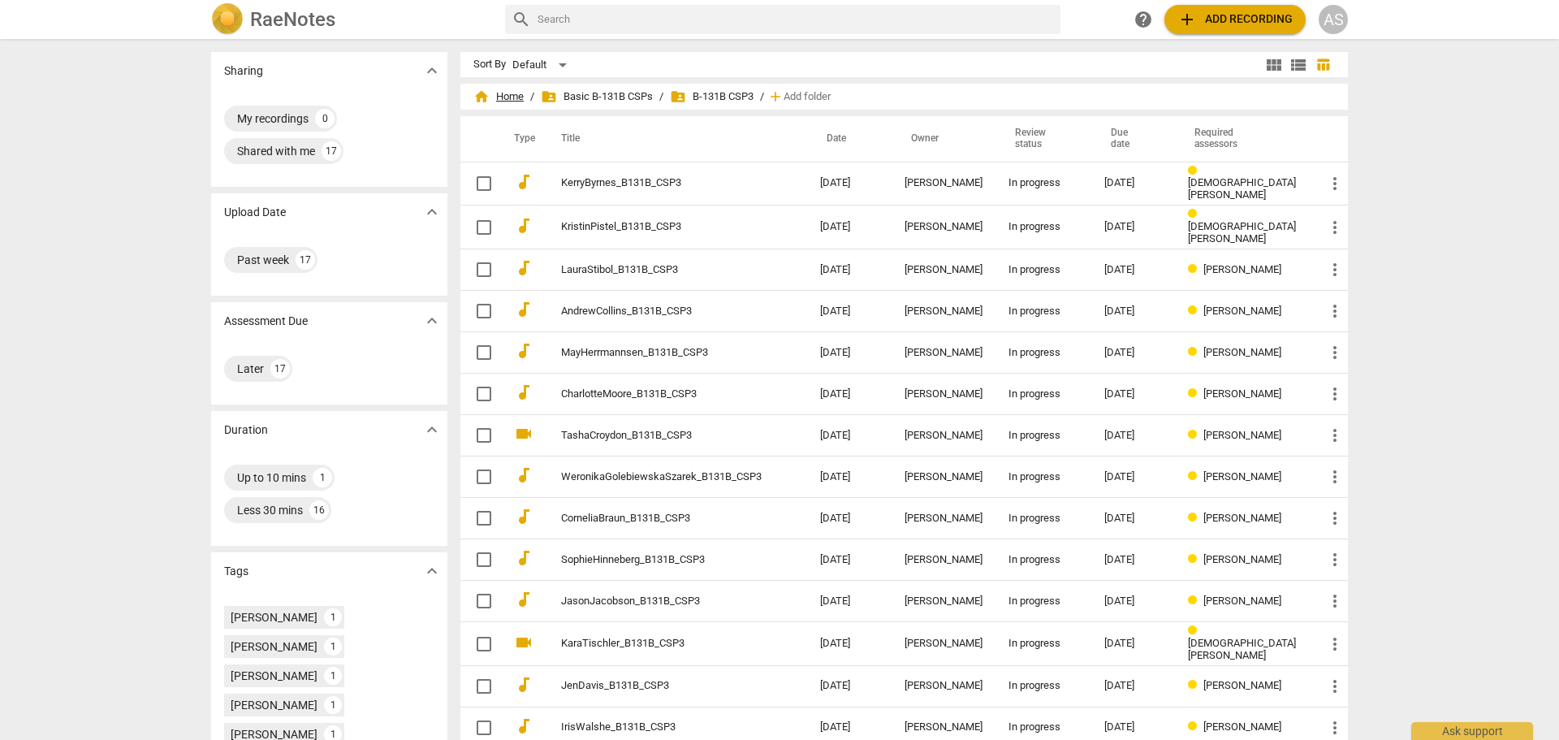
click at [524, 99] on span "home Home" at bounding box center [498, 96] width 50 height 16
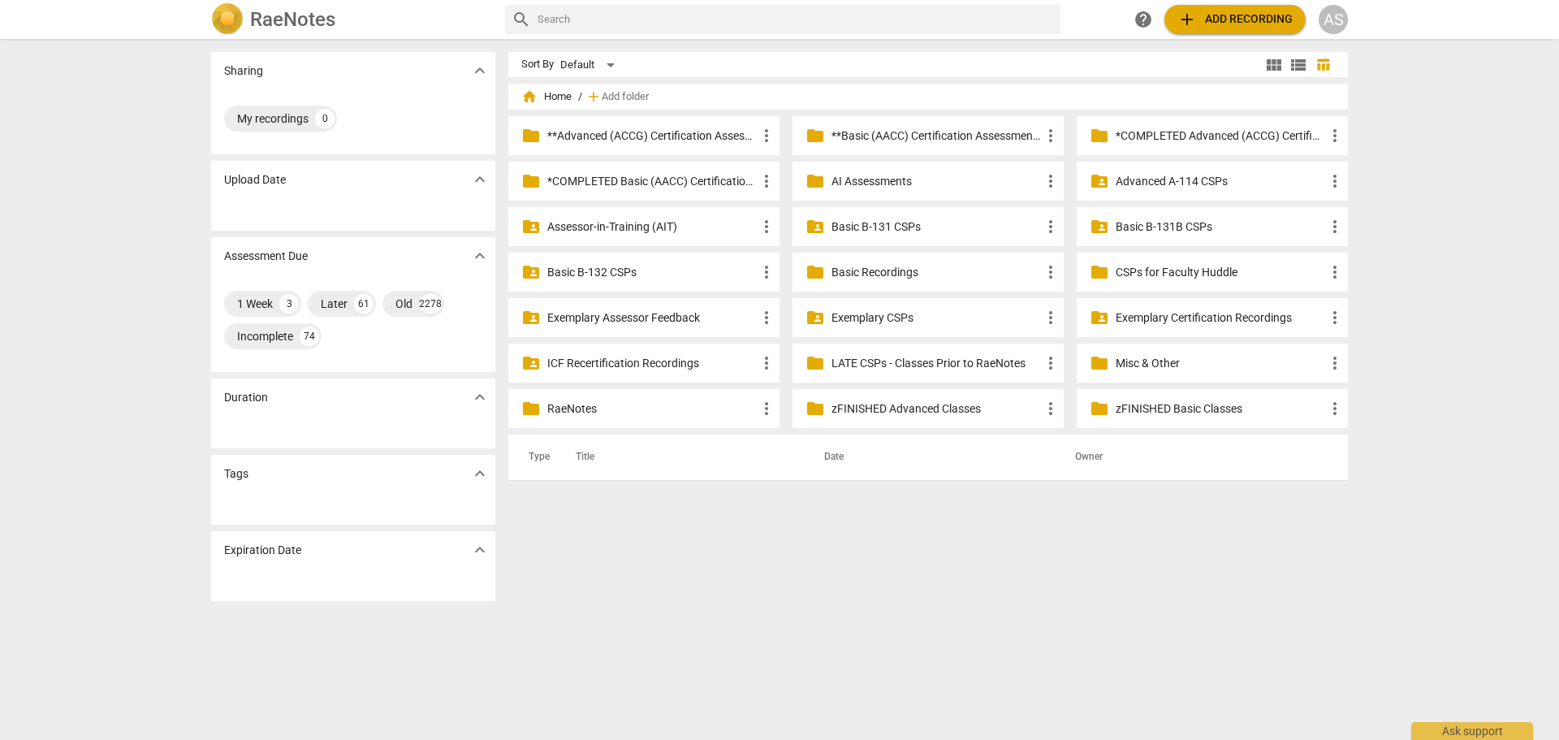
click at [632, 270] on p "Basic B-132 CSPs" at bounding box center [651, 272] width 209 height 17
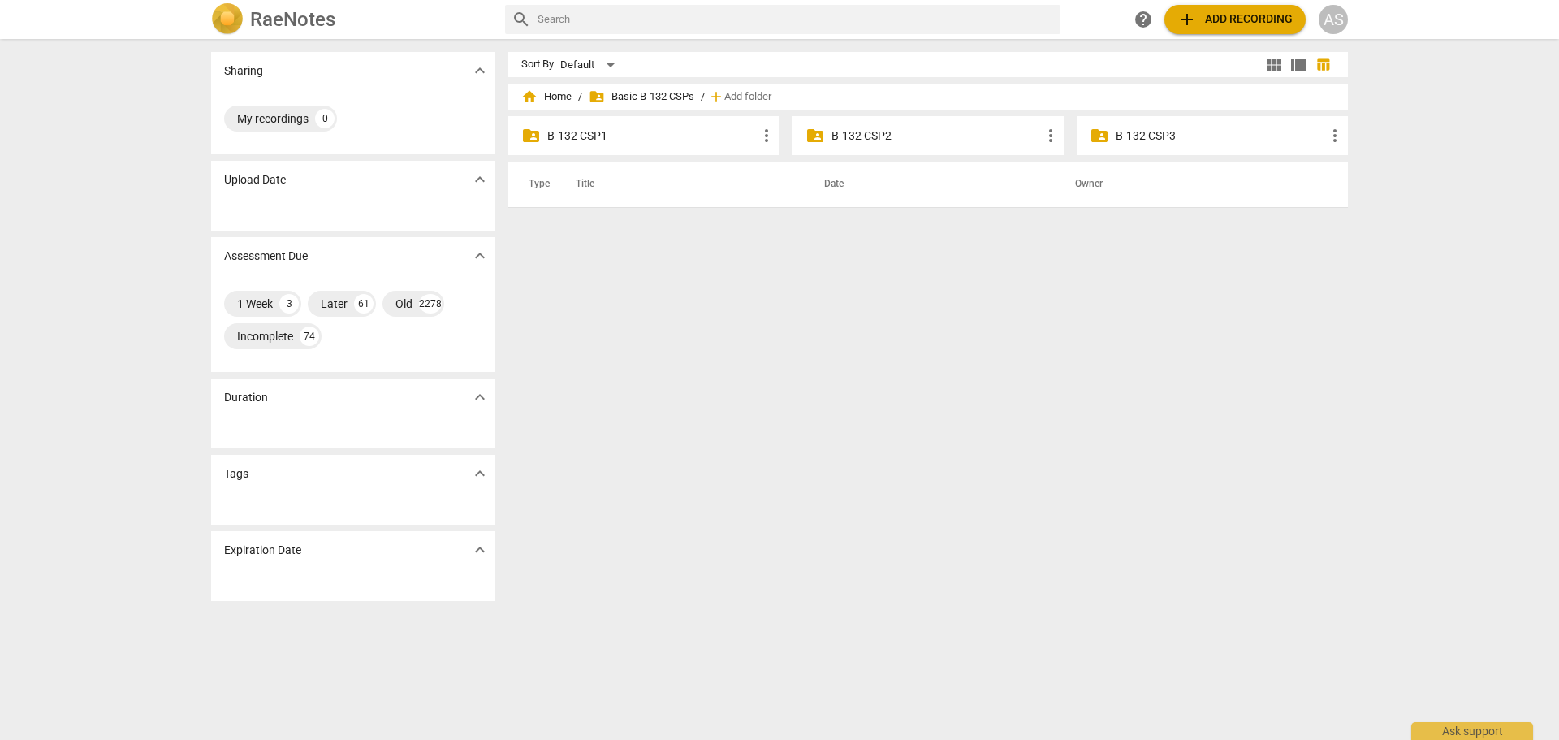
click at [638, 142] on p "B-132 CSP1" at bounding box center [651, 135] width 209 height 17
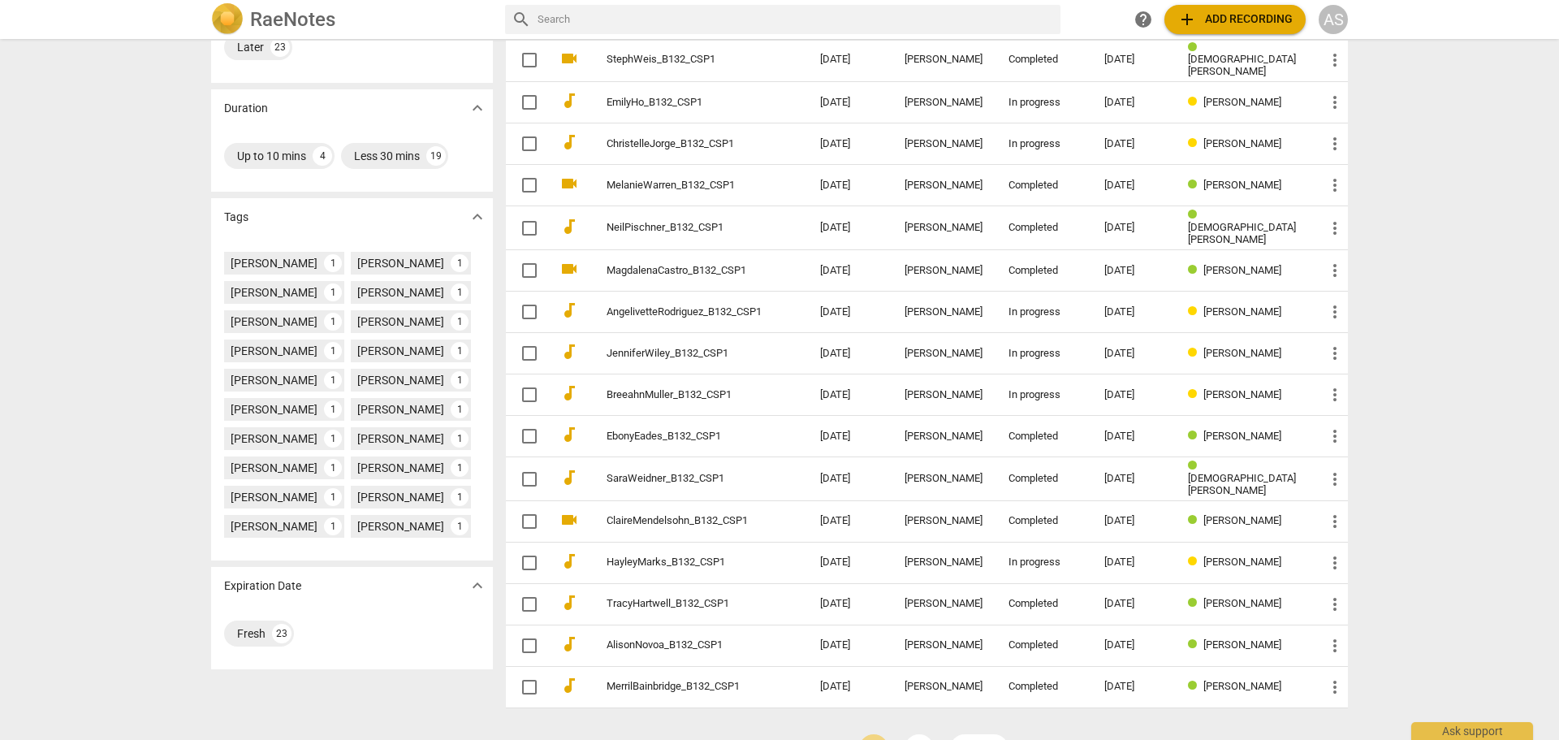
scroll to position [327, 0]
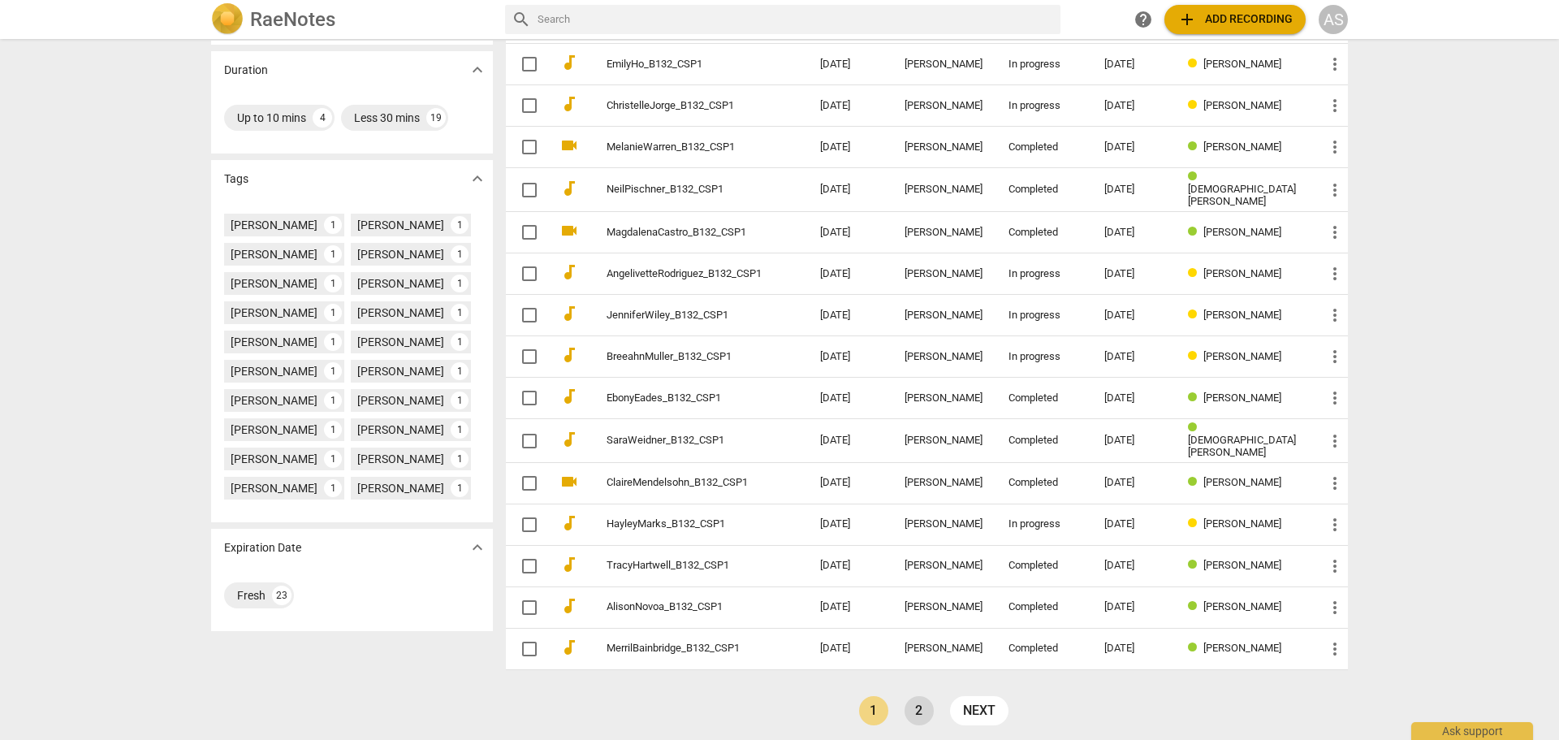
click at [917, 700] on link "2" at bounding box center [918, 710] width 29 height 29
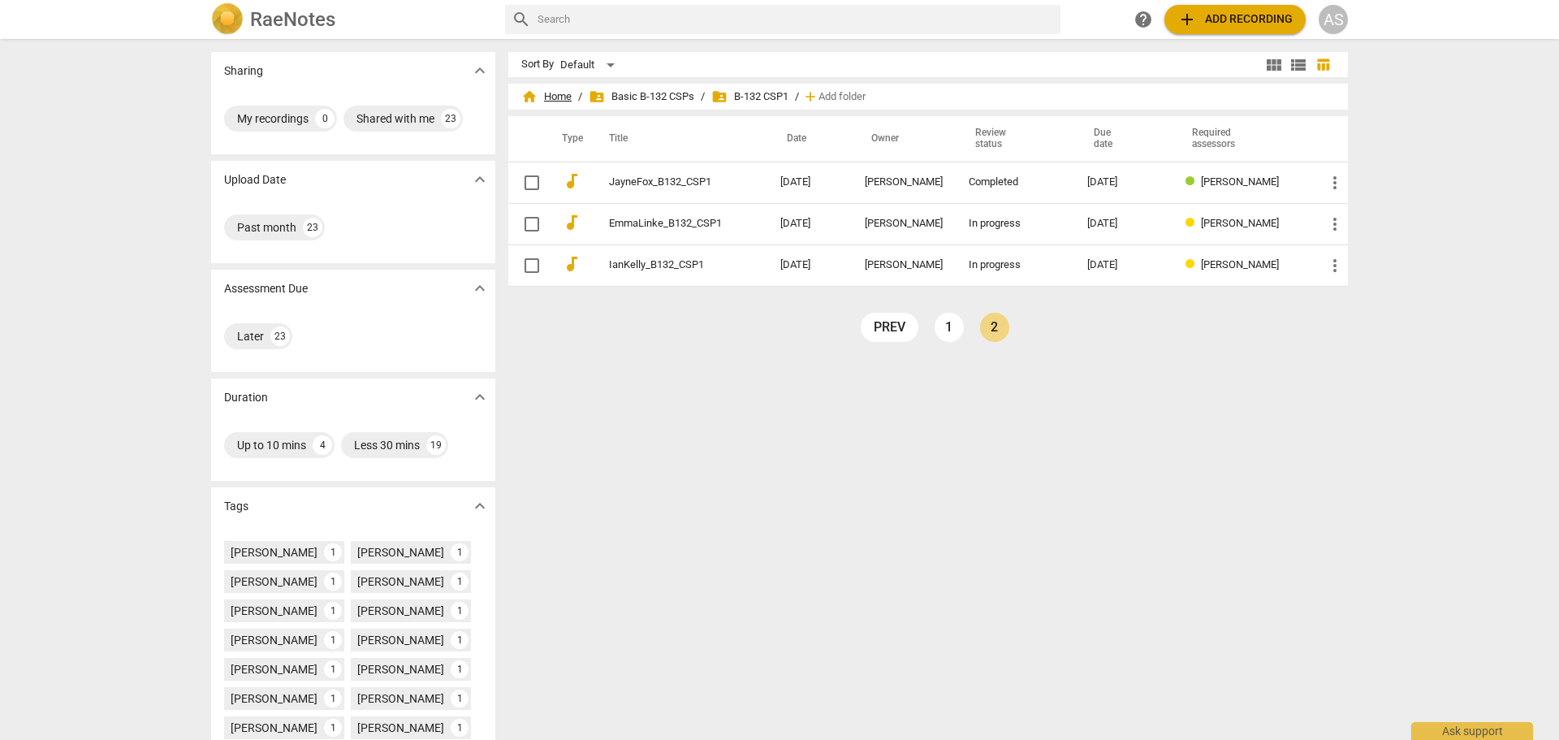
click at [551, 98] on span "home Home" at bounding box center [546, 96] width 50 height 16
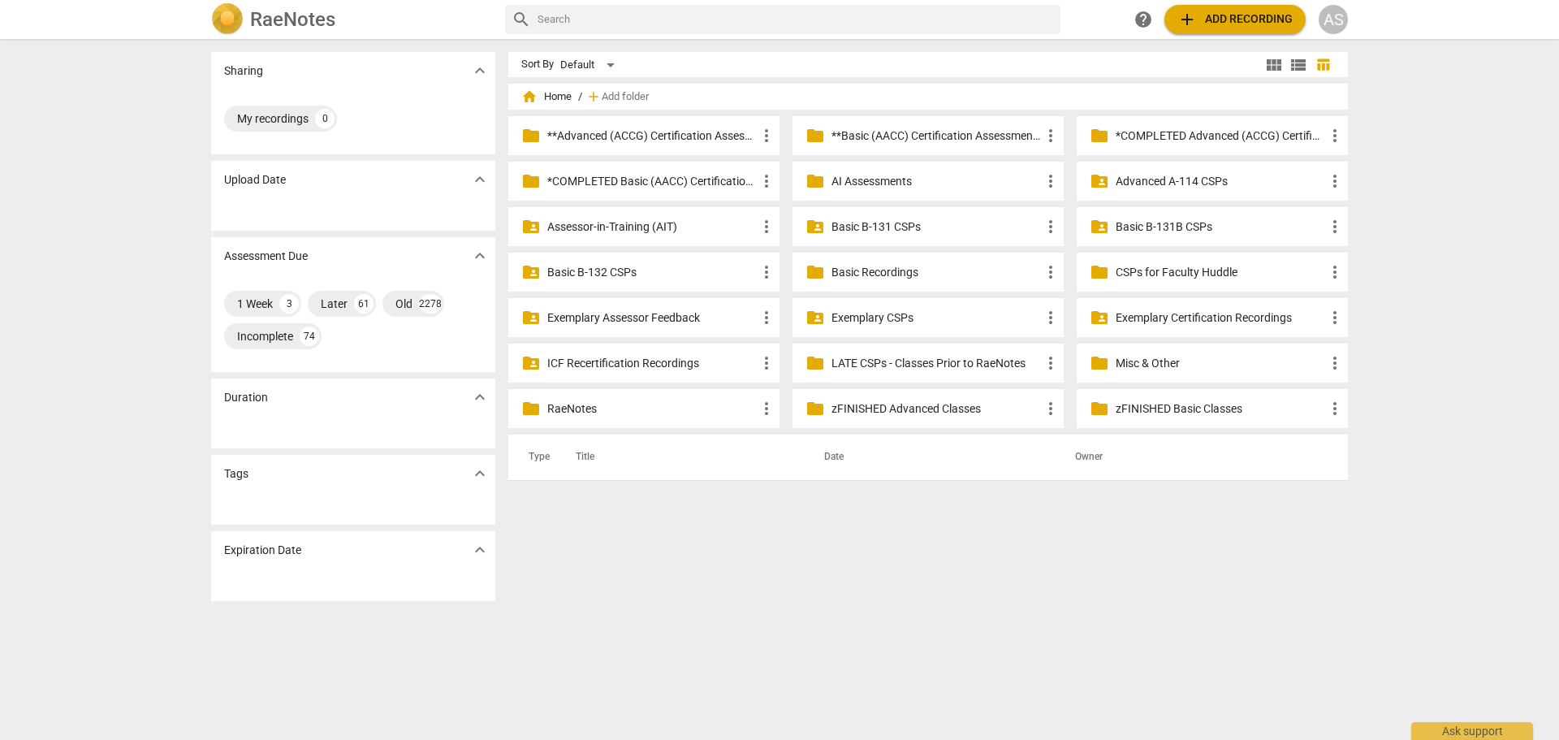
click at [1126, 222] on p "Basic B-131B CSPs" at bounding box center [1220, 226] width 209 height 17
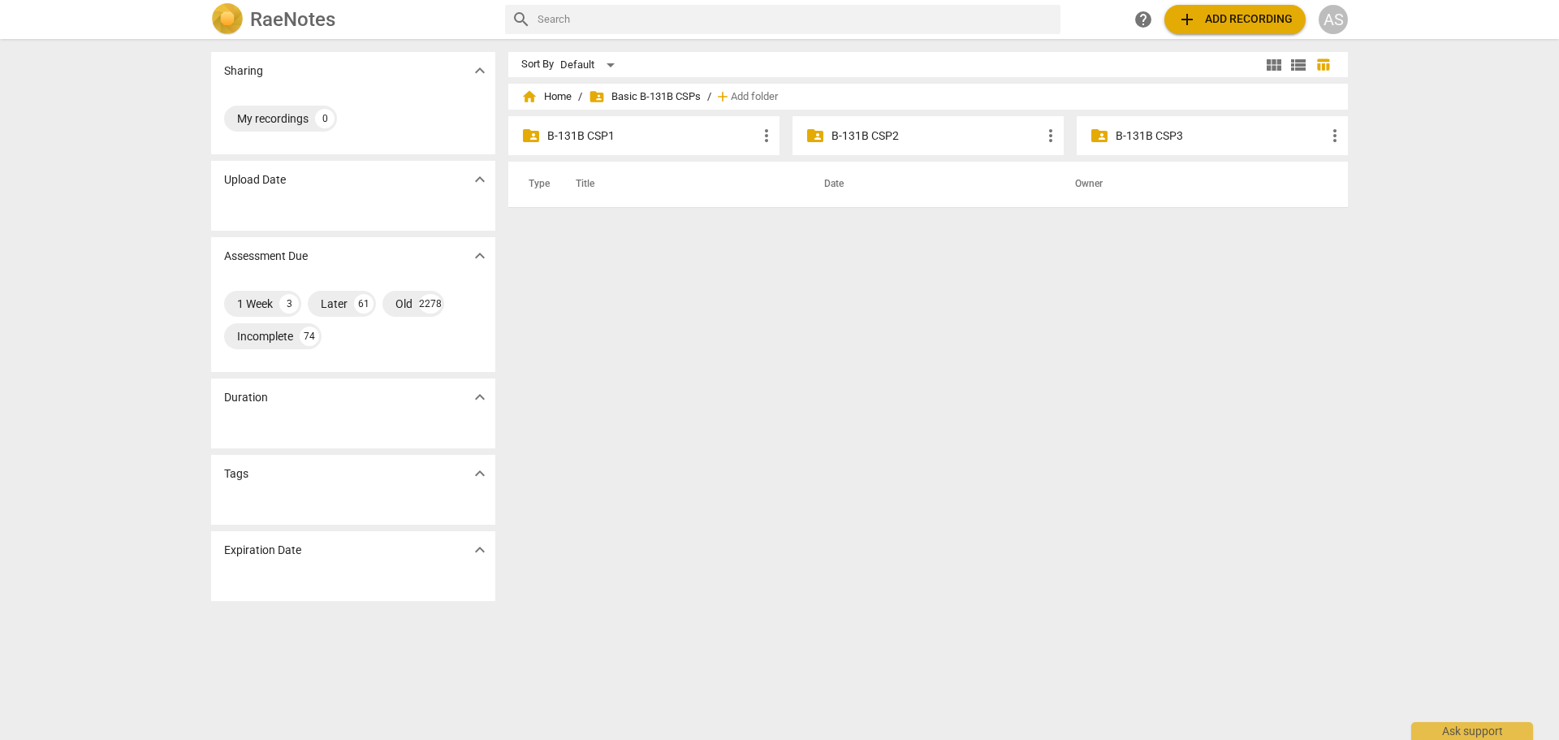
click at [1193, 138] on p "B-131B CSP3" at bounding box center [1220, 135] width 209 height 17
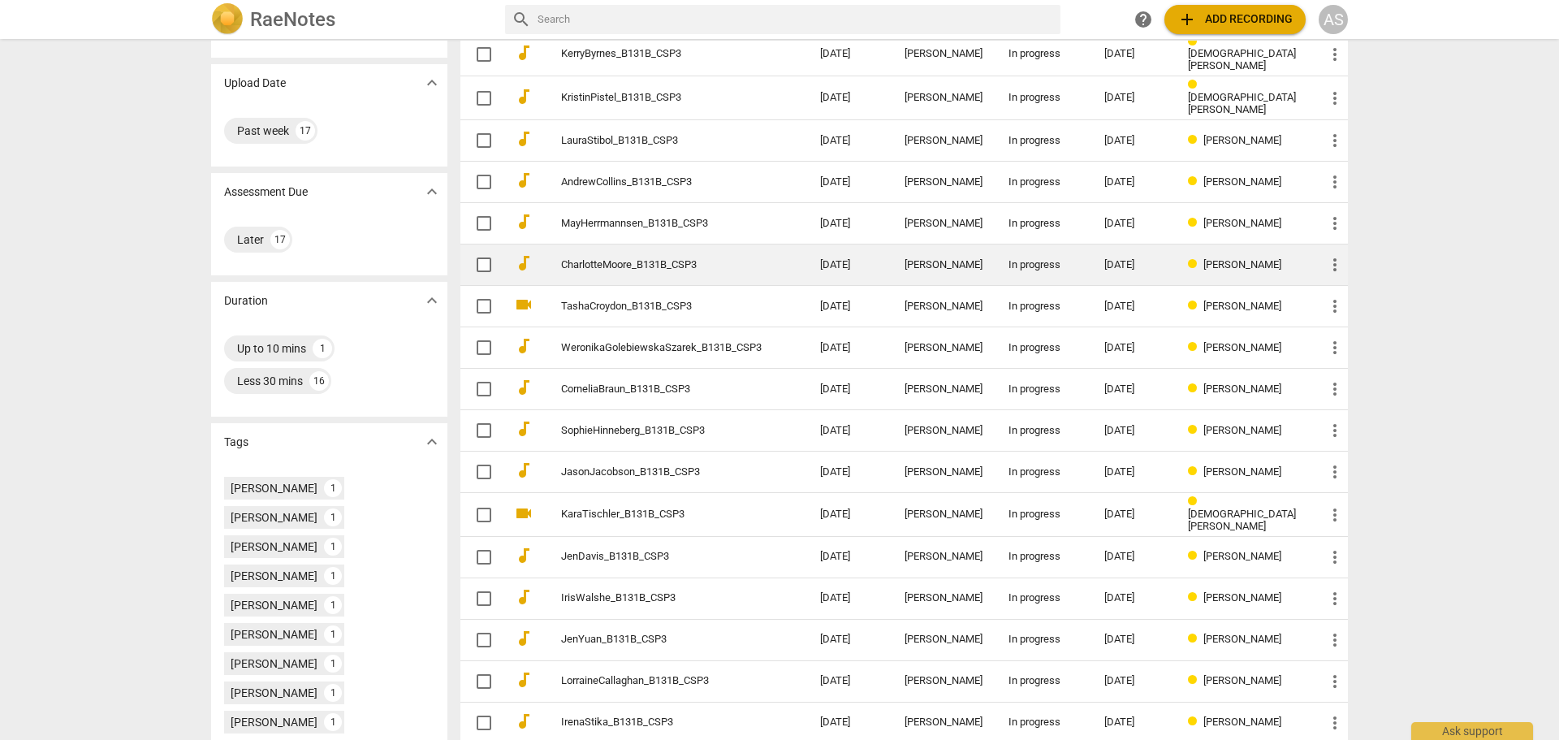
scroll to position [162, 0]
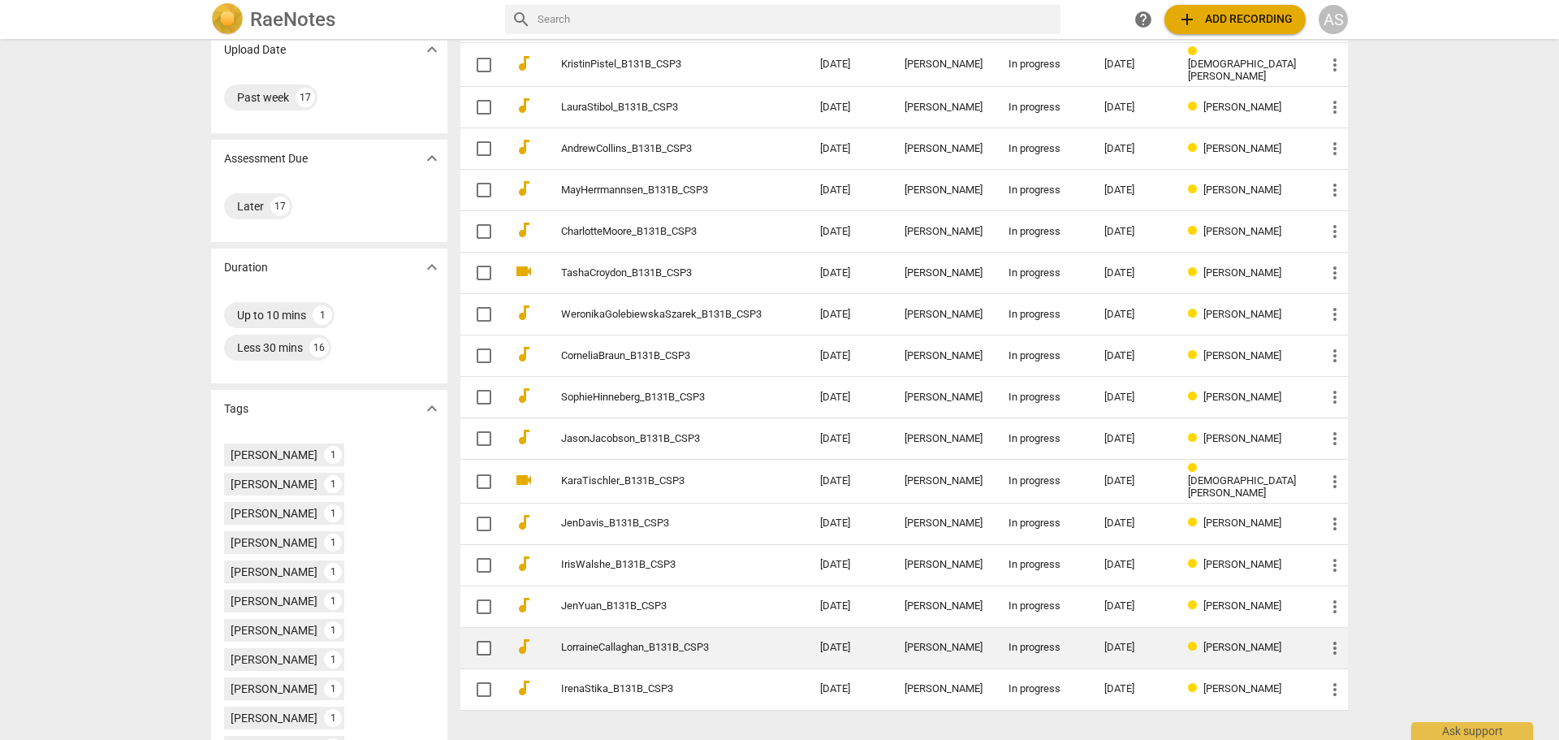
drag, startPoint x: 732, startPoint y: 636, endPoint x: 602, endPoint y: 640, distance: 130.8
click at [602, 640] on td "LorraineCallaghan_B131B_CSP3" at bounding box center [674, 647] width 265 height 41
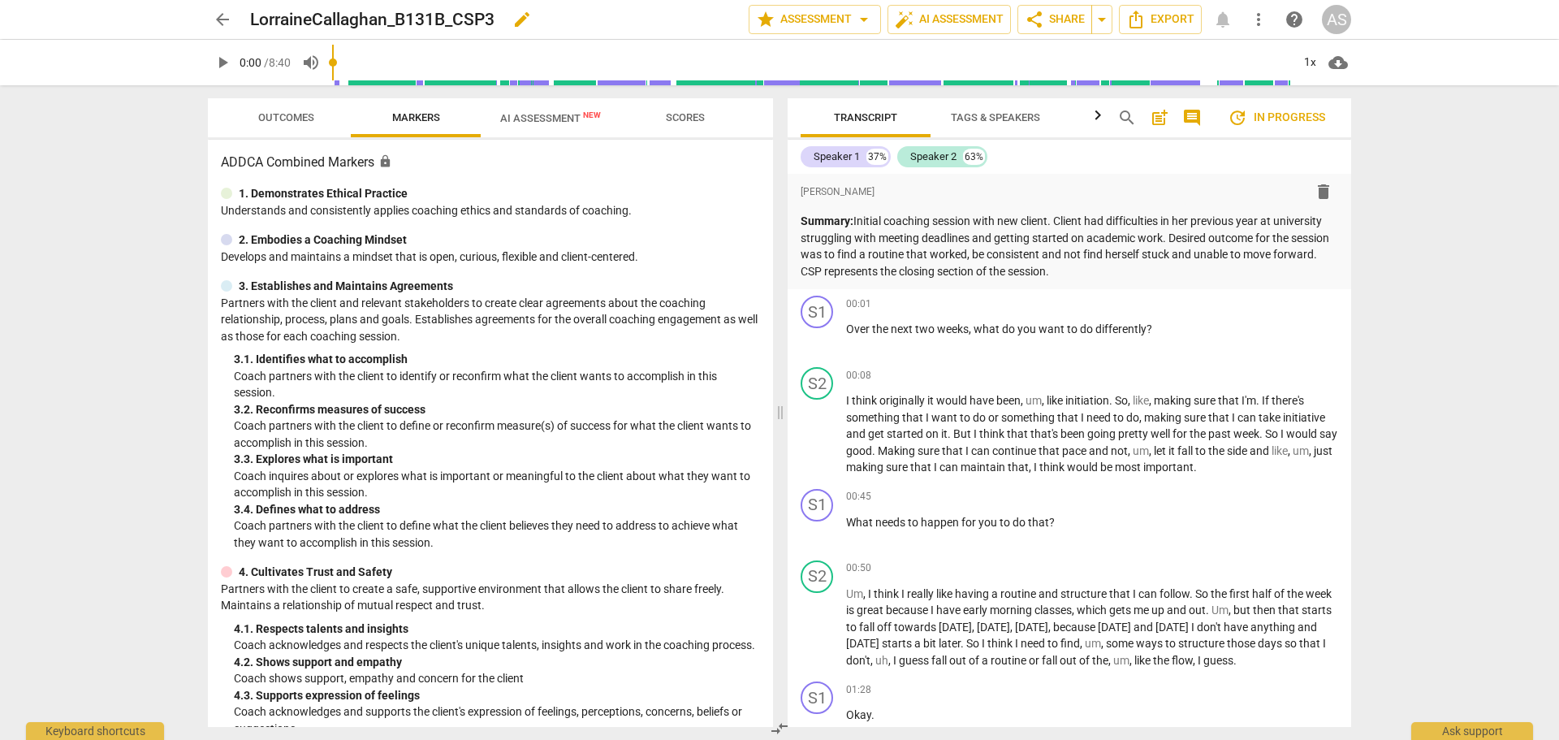
drag, startPoint x: 510, startPoint y: 25, endPoint x: 500, endPoint y: 25, distance: 9.7
click at [500, 25] on div "LorraineCallaghan_B131B_CSP3 edit" at bounding box center [493, 19] width 486 height 29
drag, startPoint x: 498, startPoint y: 18, endPoint x: 253, endPoint y: 24, distance: 245.3
click at [253, 24] on div "LorraineCallaghan_B131B_CSP3 edit" at bounding box center [493, 19] width 486 height 29
copy h2 "LorraineCallaghan_B131B_CSP3"
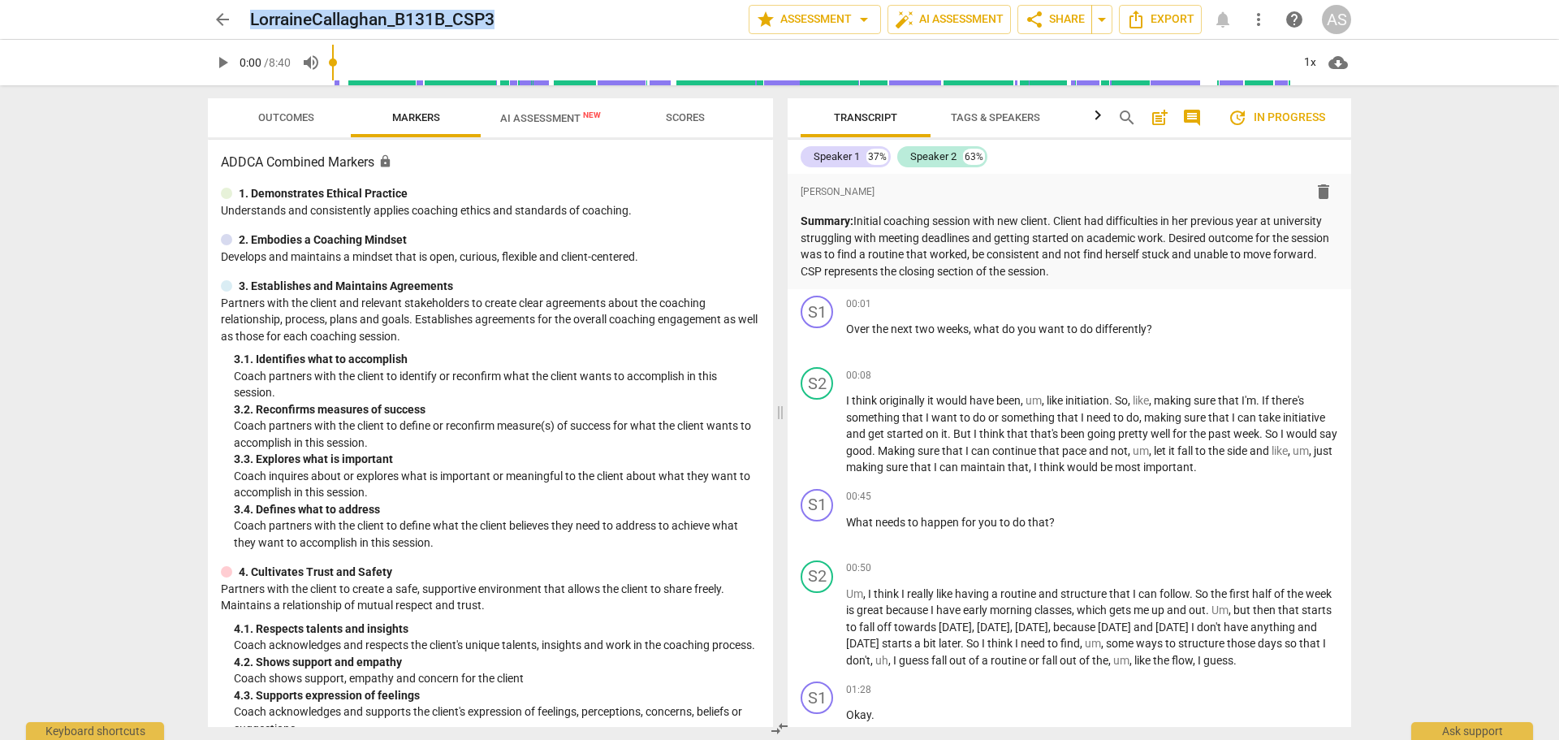
click at [224, 24] on span "arrow_back" at bounding box center [222, 19] width 19 height 19
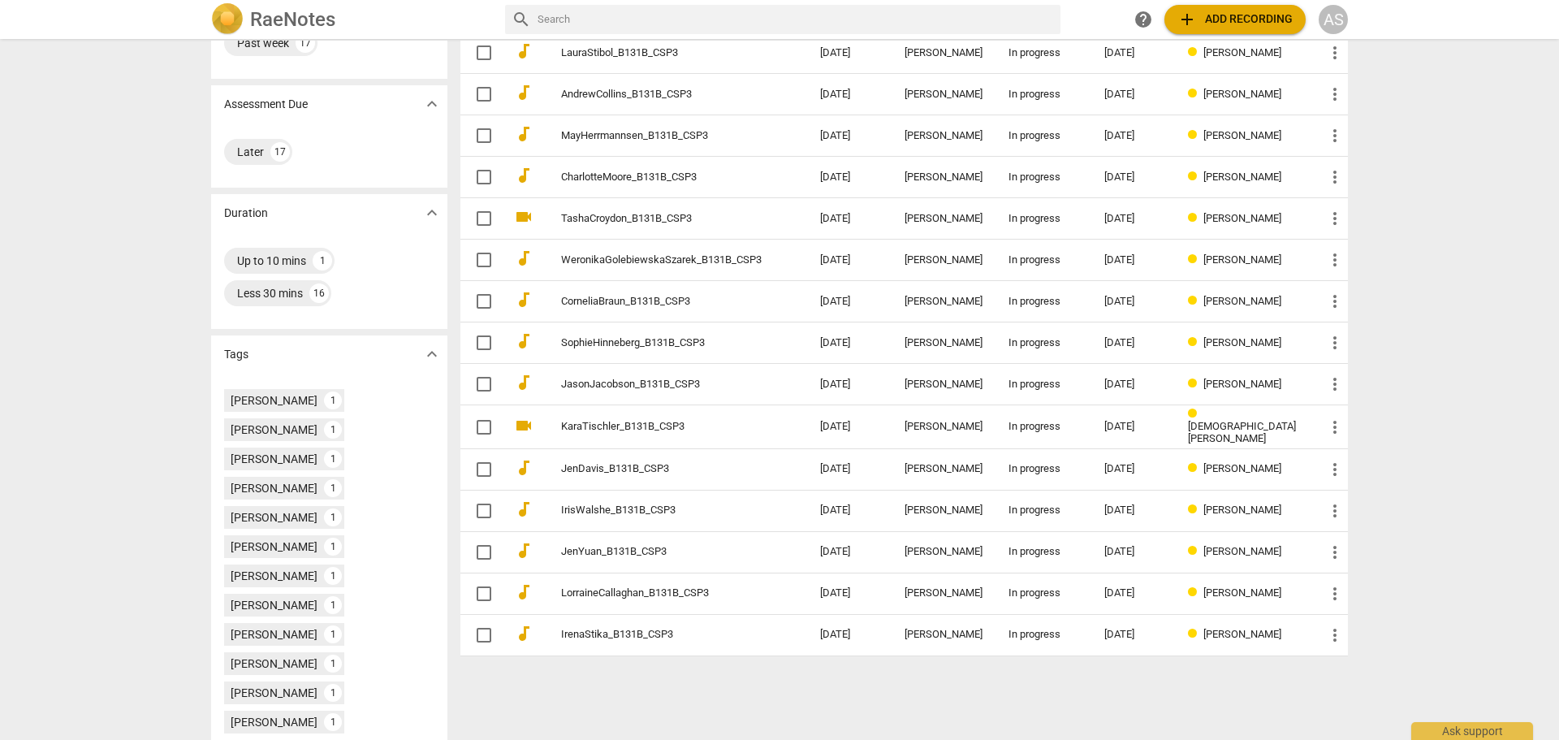
scroll to position [225, 0]
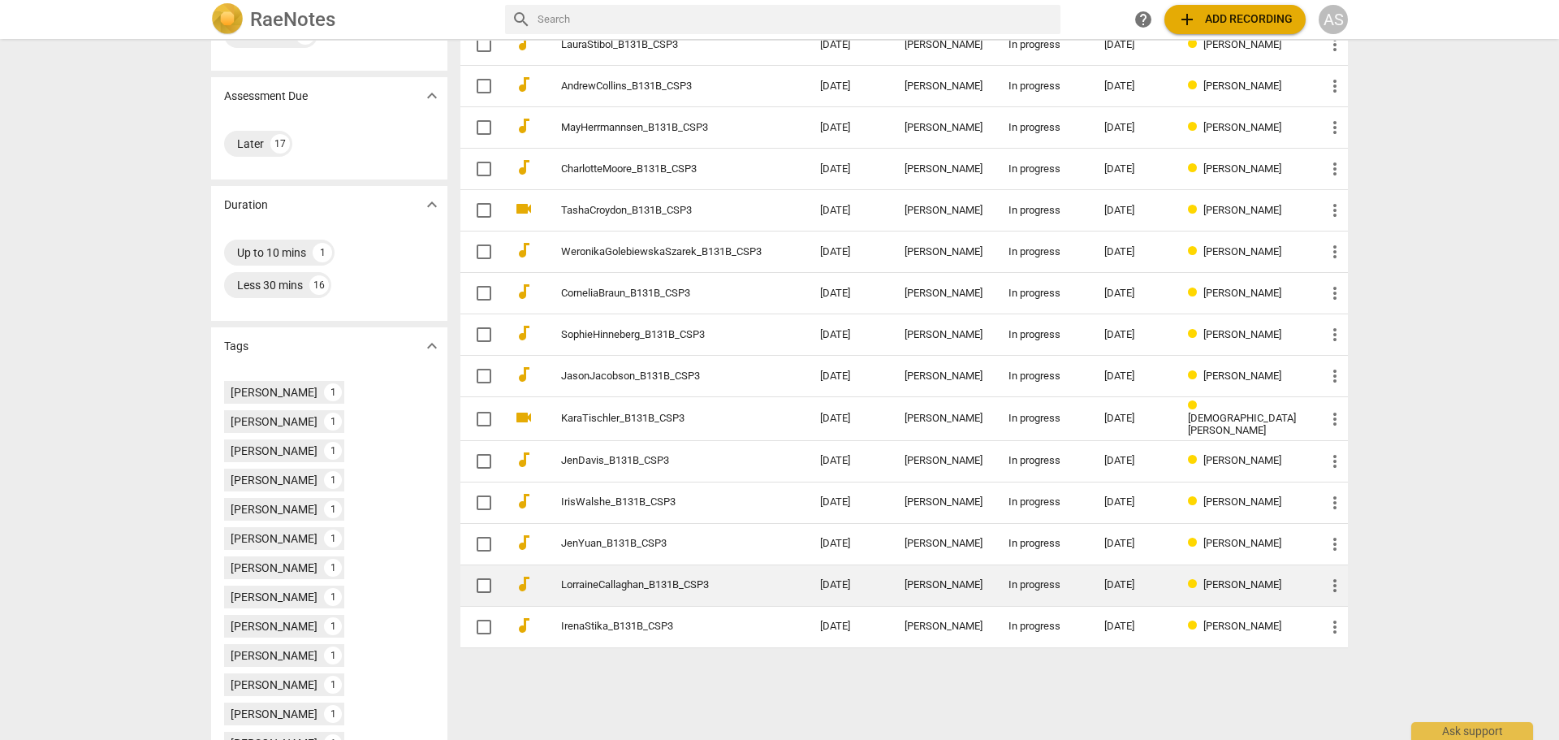
click at [961, 587] on div "[PERSON_NAME]" at bounding box center [943, 585] width 78 height 12
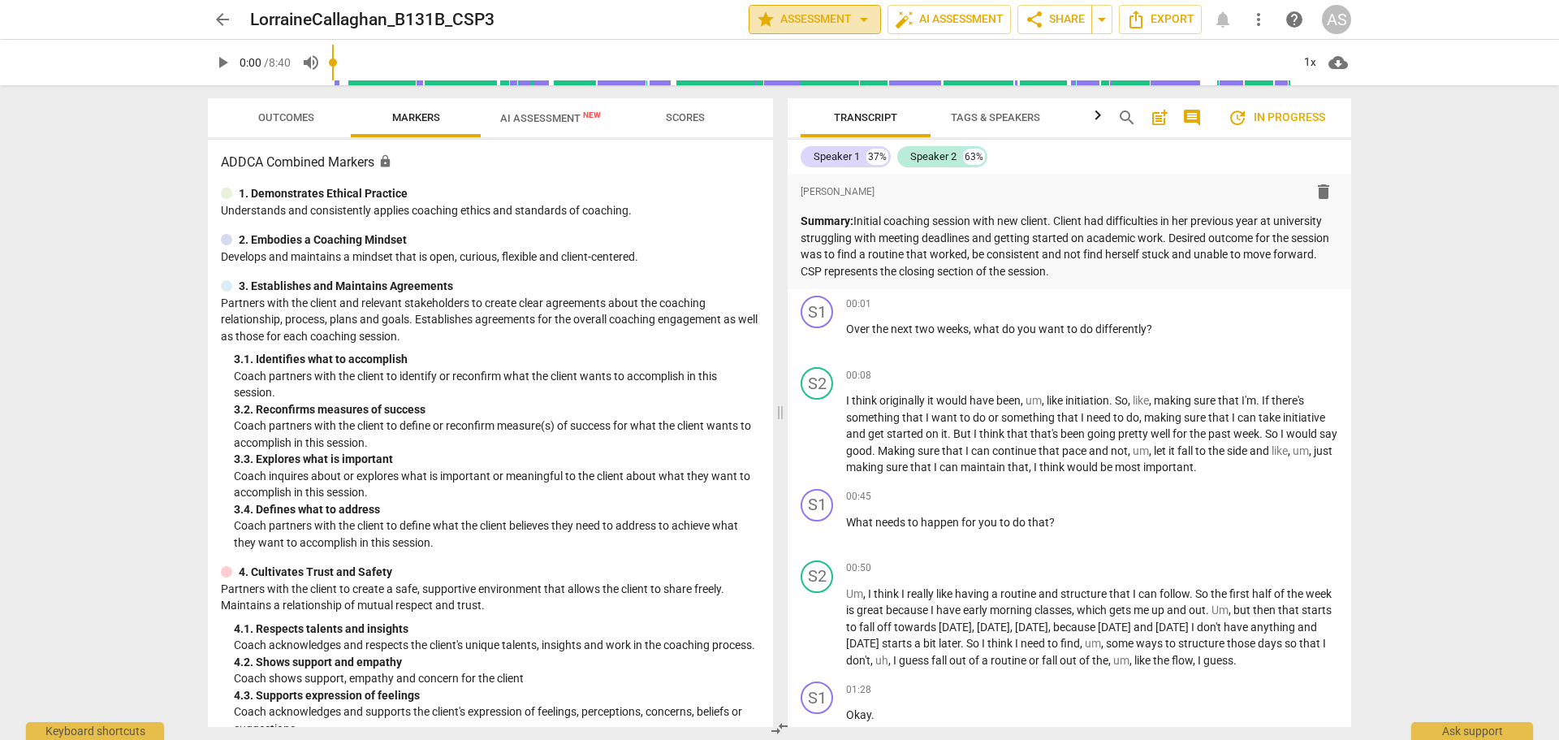
click at [799, 30] on button "star Assessment arrow_drop_down" at bounding box center [815, 19] width 132 height 29
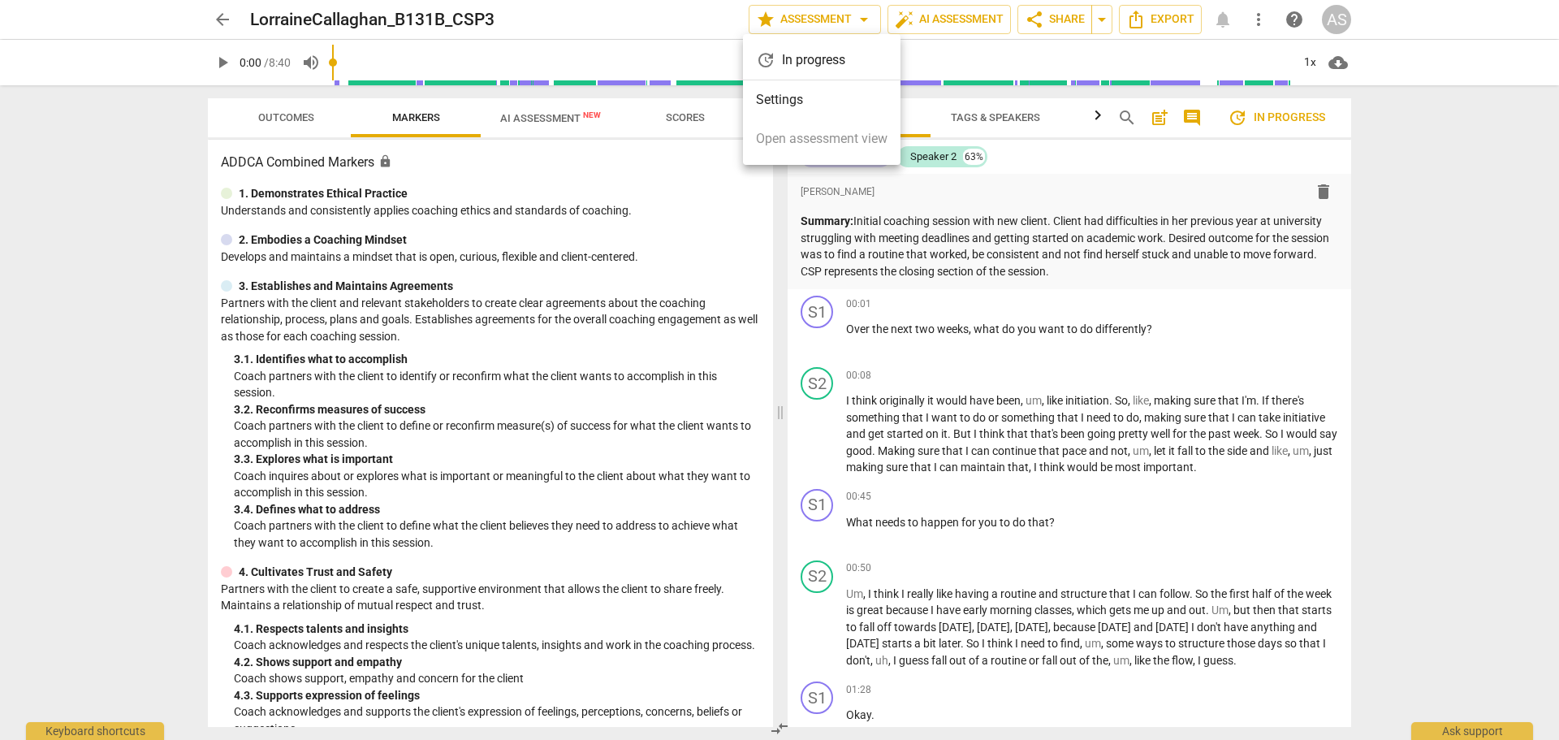
click at [800, 97] on li "Settings" at bounding box center [822, 99] width 158 height 39
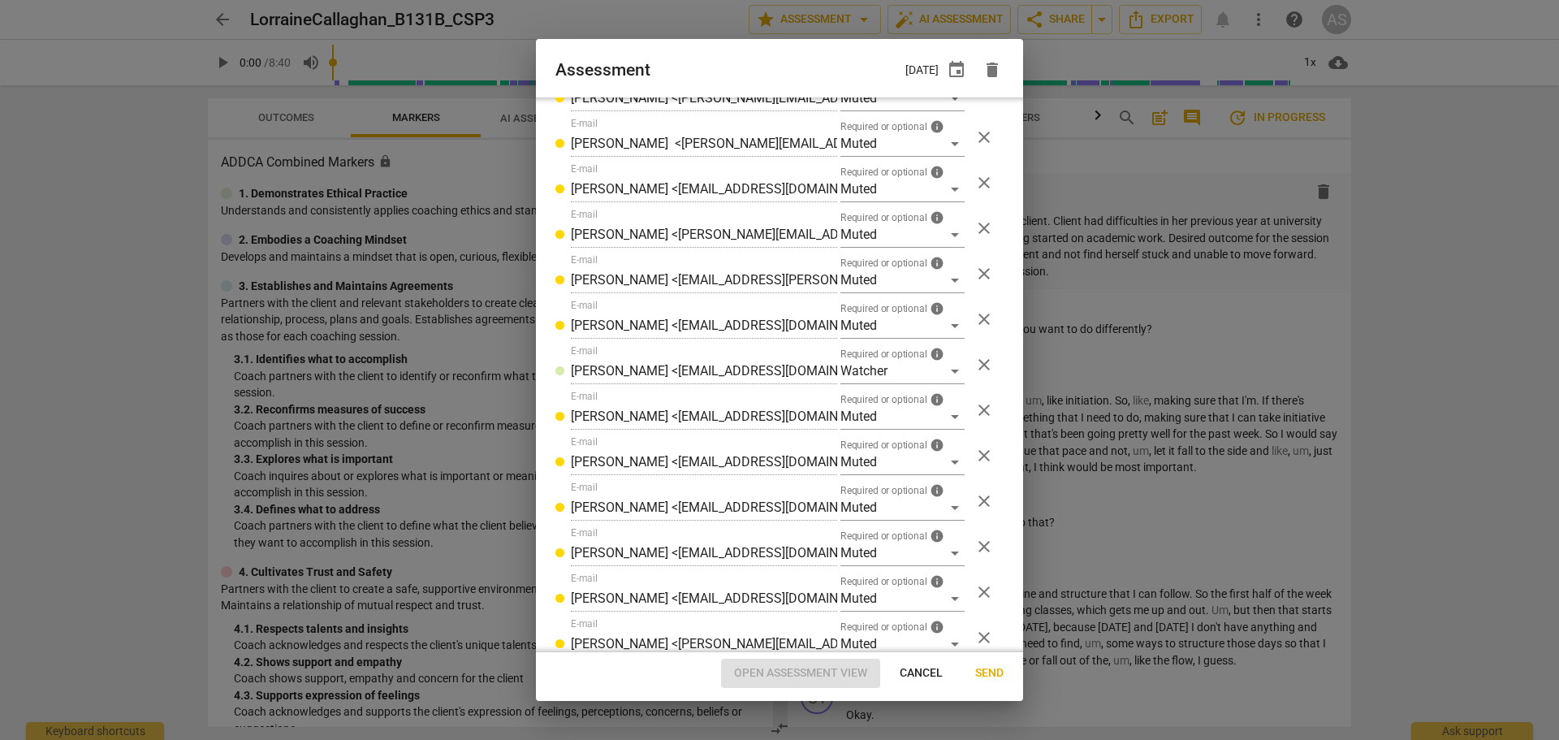
scroll to position [546, 0]
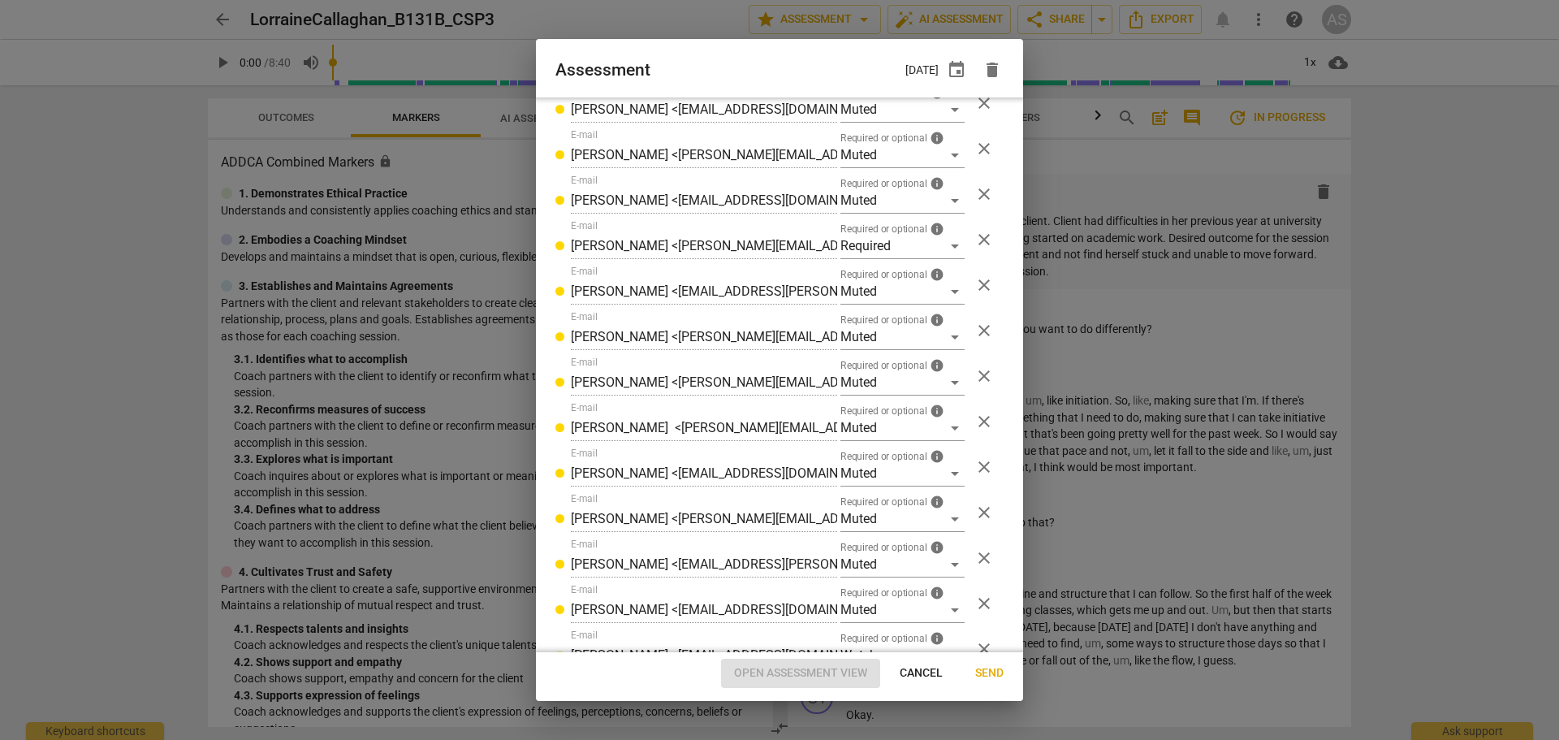
click at [913, 671] on span "Cancel" at bounding box center [921, 673] width 43 height 16
radio input "false"
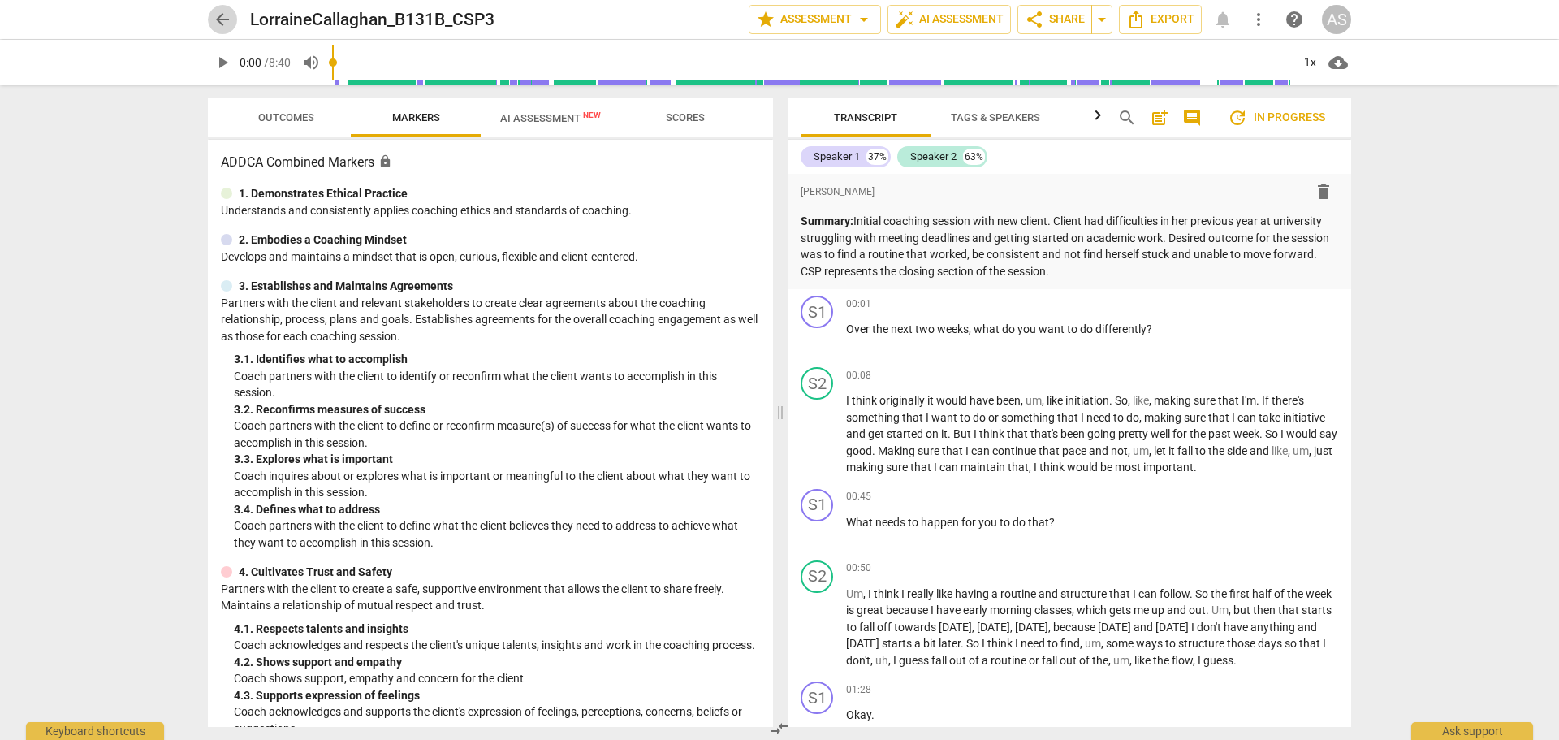
click at [227, 19] on span "arrow_back" at bounding box center [222, 19] width 19 height 19
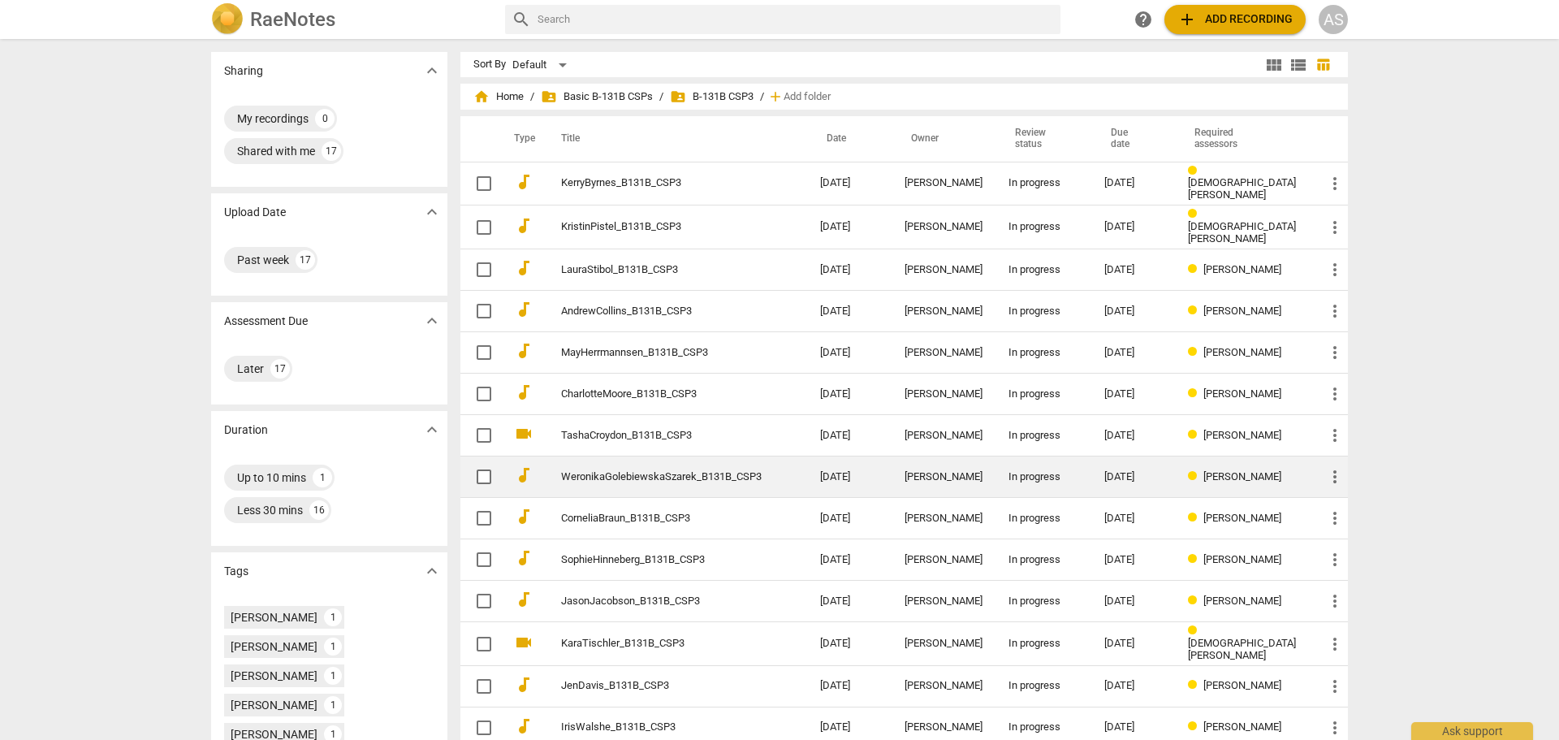
click at [1021, 467] on td "In progress" at bounding box center [1043, 476] width 96 height 41
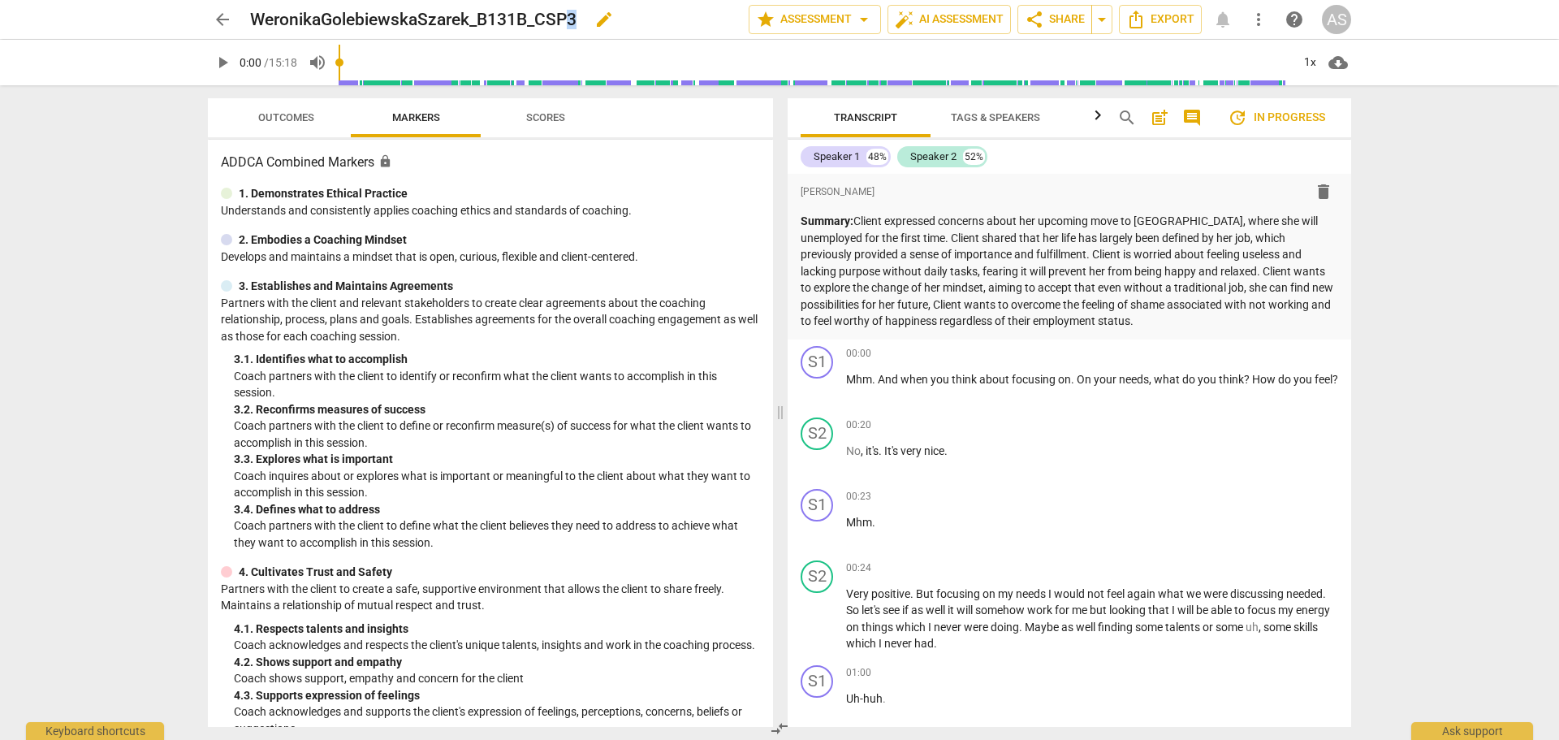
drag, startPoint x: 579, startPoint y: 19, endPoint x: 568, endPoint y: 20, distance: 11.5
click at [568, 20] on div "WeronikaGolebiewskaSzarek_B131B_CSP3 edit" at bounding box center [493, 19] width 486 height 29
click at [575, 20] on h2 "WeronikaGolebiewskaSzarek_B131B_CSP3" at bounding box center [413, 20] width 326 height 20
drag, startPoint x: 253, startPoint y: 22, endPoint x: 593, endPoint y: 33, distance: 339.6
click at [602, 29] on div "WeronikaGolebiewskaSzarek_B131B_CSP3 edit" at bounding box center [493, 19] width 486 height 29
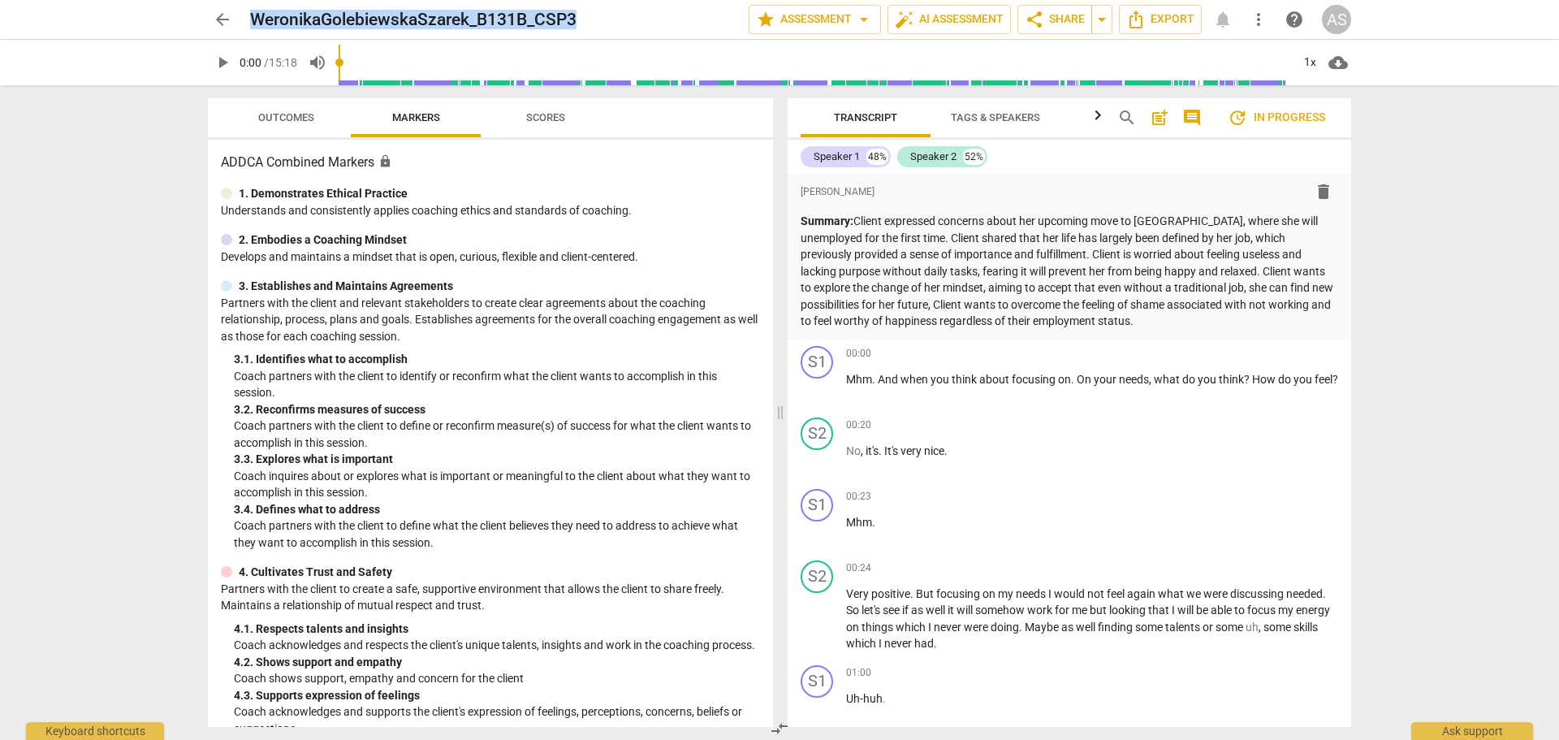
copy div "WeronikaGolebiewskaSzarek_B131B_CSP3 edit star Assessment arrow_drop_down auto_…"
click at [216, 15] on span "arrow_back" at bounding box center [222, 19] width 19 height 19
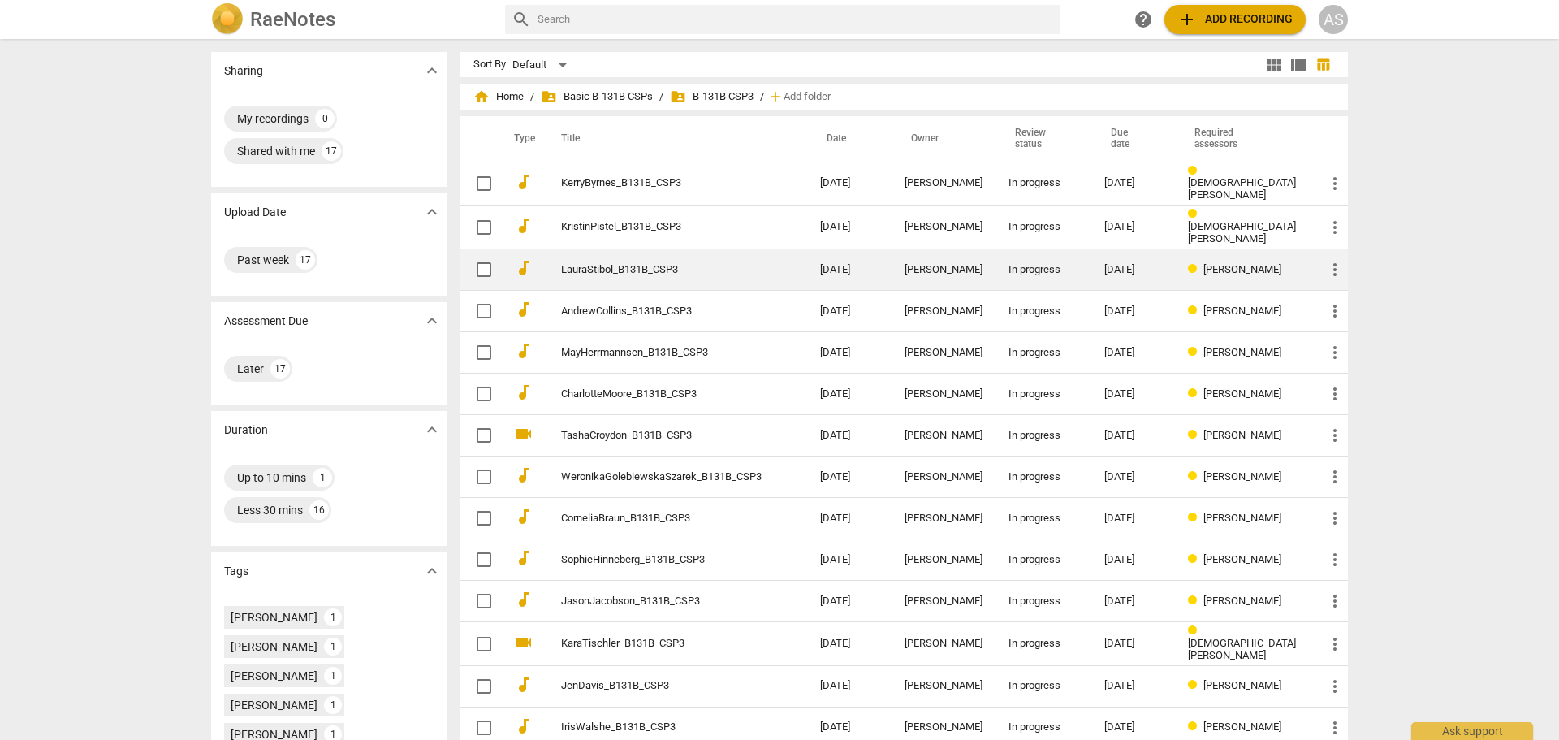
click at [775, 272] on td "LauraStibol_B131B_CSP3" at bounding box center [674, 269] width 265 height 41
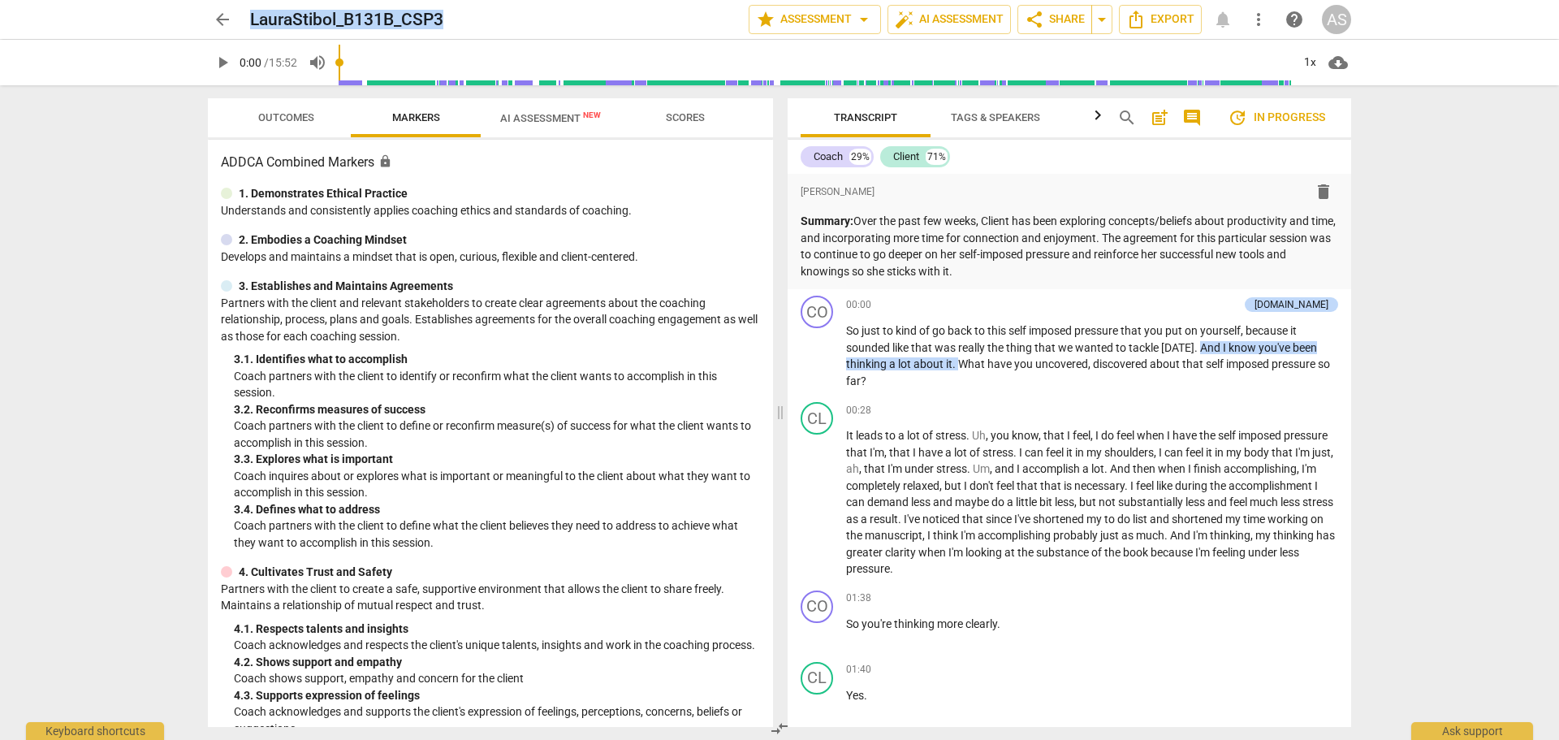
drag, startPoint x: 443, startPoint y: 18, endPoint x: 249, endPoint y: 21, distance: 194.1
click at [241, 19] on div "arrow_back LauraStibol_B131B_CSP3 edit star Assessment arrow_drop_down auto_fix…" at bounding box center [779, 19] width 1143 height 29
copy h2 "LauraStibol_B131B_CSP3"
